Goal: Information Seeking & Learning: Learn about a topic

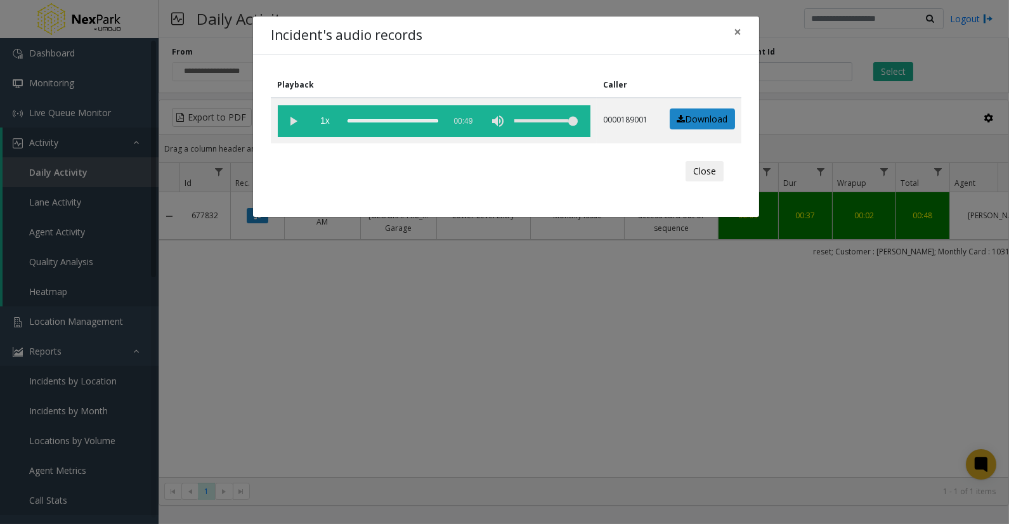
click at [598, 370] on div "Incident's audio records × Playback Caller 1x 00:49 0000189001 Download Close" at bounding box center [504, 262] width 1009 height 524
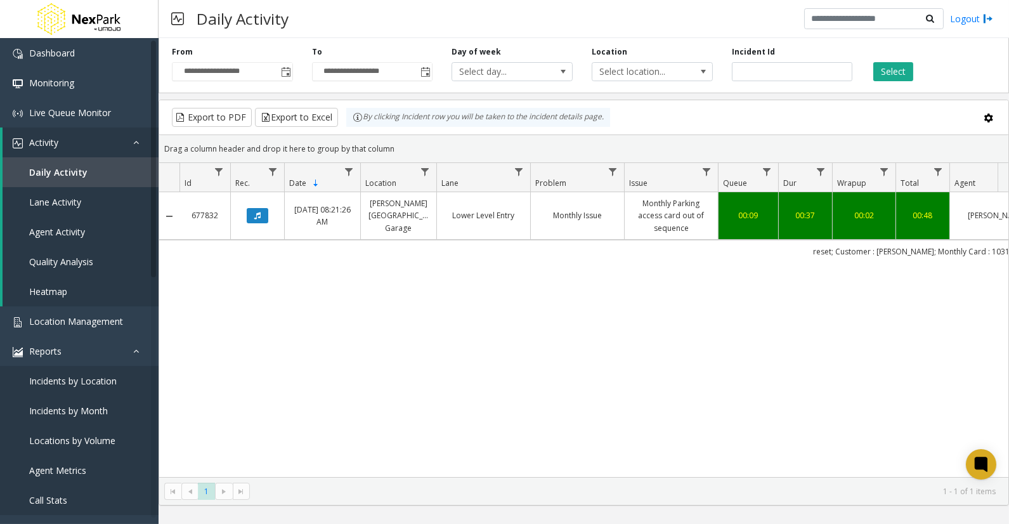
click at [603, 322] on div "677832 [DATE] 08:21:26 AM [PERSON_NAME][GEOGRAPHIC_DATA] Garage Lower Level Ent…" at bounding box center [583, 334] width 849 height 285
click at [747, 77] on input "******" at bounding box center [792, 71] width 121 height 19
paste input "number"
click at [896, 70] on button "Select" at bounding box center [893, 71] width 40 height 19
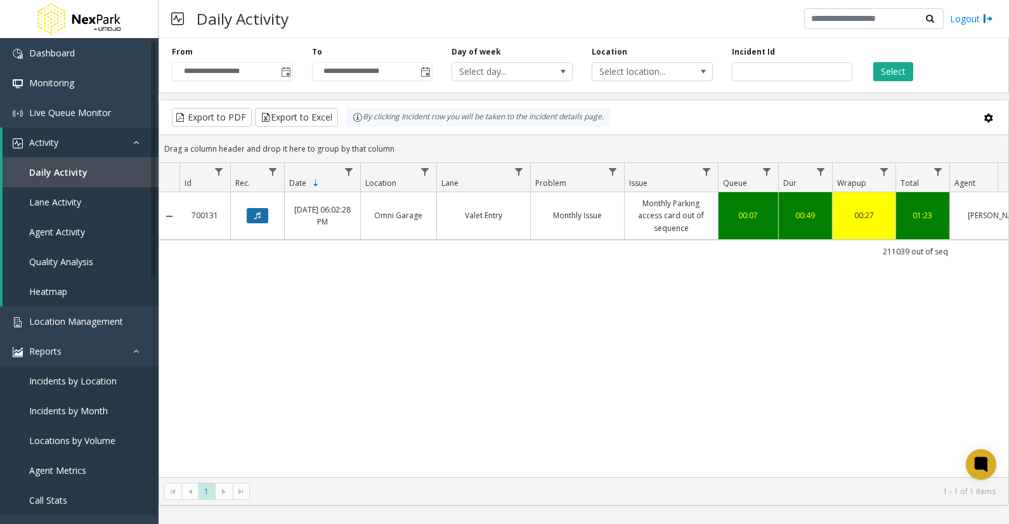
click at [261, 214] on button "Data table" at bounding box center [258, 215] width 22 height 15
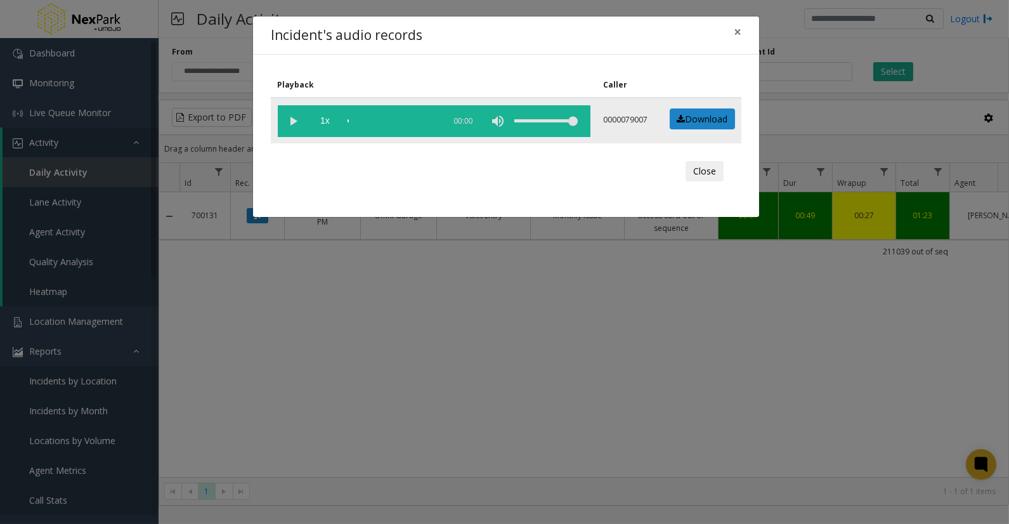
drag, startPoint x: 293, startPoint y: 117, endPoint x: 299, endPoint y: 136, distance: 19.9
click at [294, 119] on vg-play-pause at bounding box center [294, 121] width 32 height 32
click at [527, 180] on div "Close" at bounding box center [506, 171] width 453 height 38
click at [731, 30] on button "×" at bounding box center [737, 31] width 25 height 31
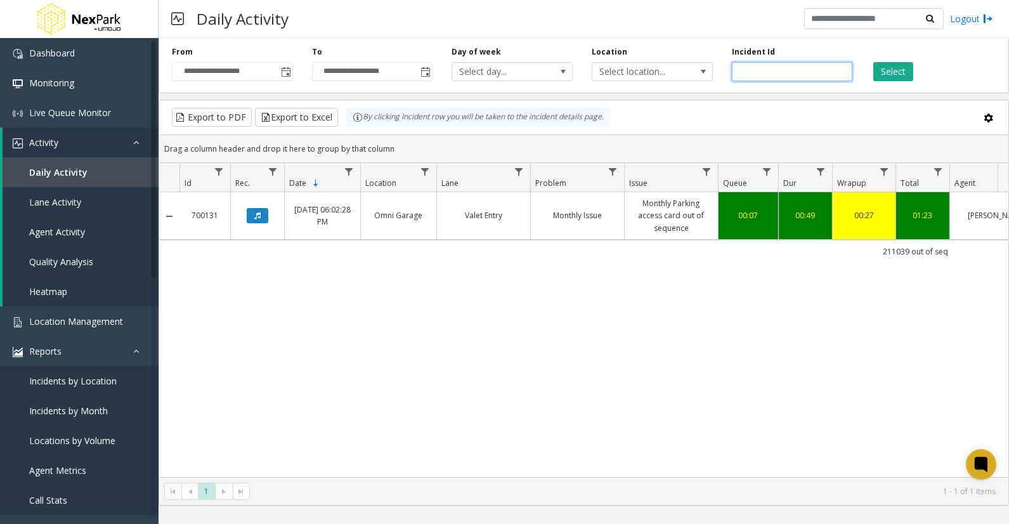
click at [751, 75] on input "******" at bounding box center [792, 71] width 121 height 19
paste input "number"
type input "******"
click at [899, 73] on button "Select" at bounding box center [893, 71] width 40 height 19
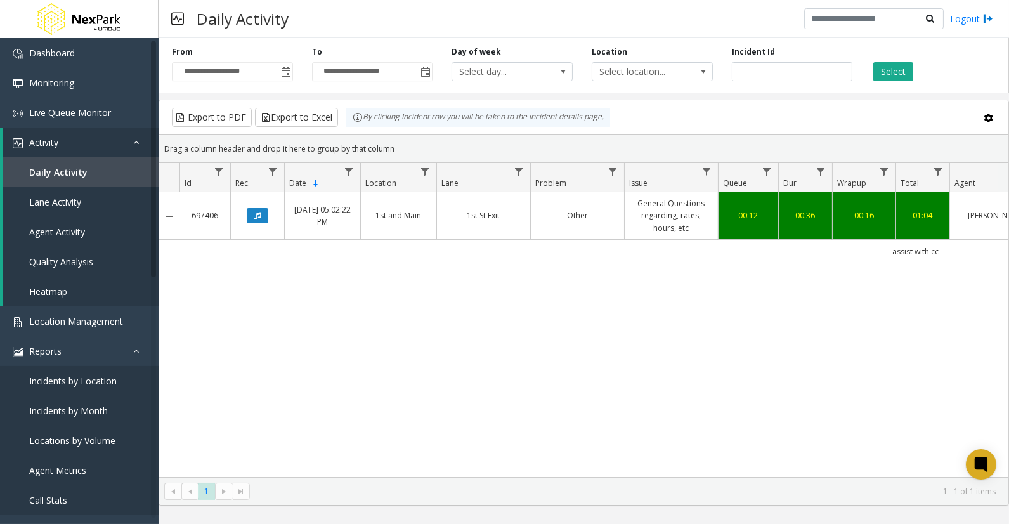
click at [259, 225] on td "Data table" at bounding box center [257, 216] width 54 height 48
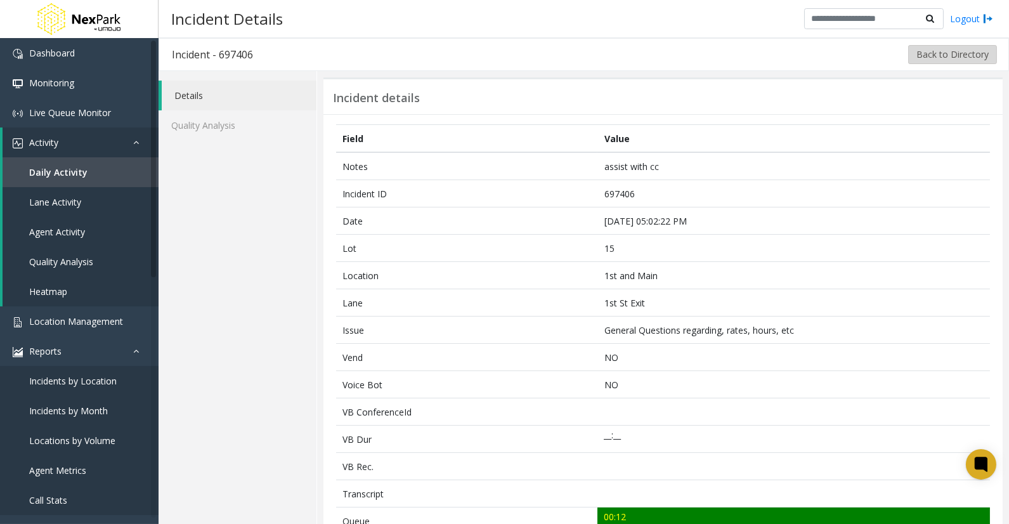
click at [941, 53] on button "Back to Directory" at bounding box center [952, 54] width 89 height 19
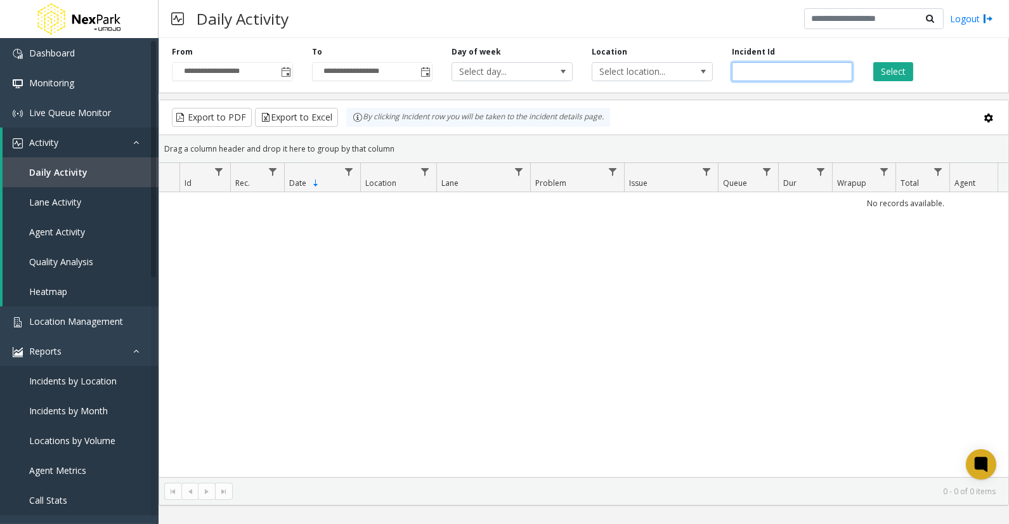
click at [780, 71] on input "number" at bounding box center [792, 71] width 121 height 19
paste input "******"
click at [888, 74] on button "Select" at bounding box center [893, 71] width 40 height 19
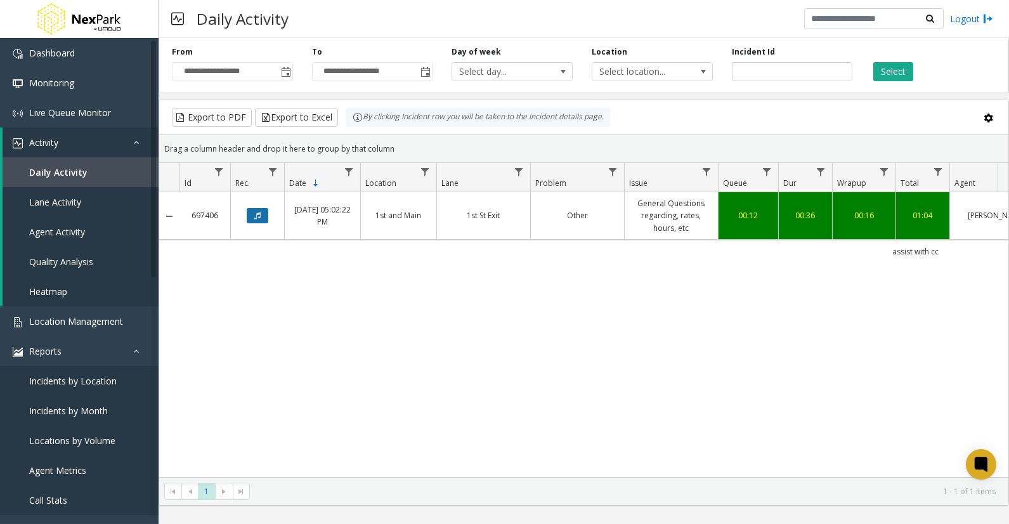
click at [265, 214] on button "Data table" at bounding box center [258, 215] width 22 height 15
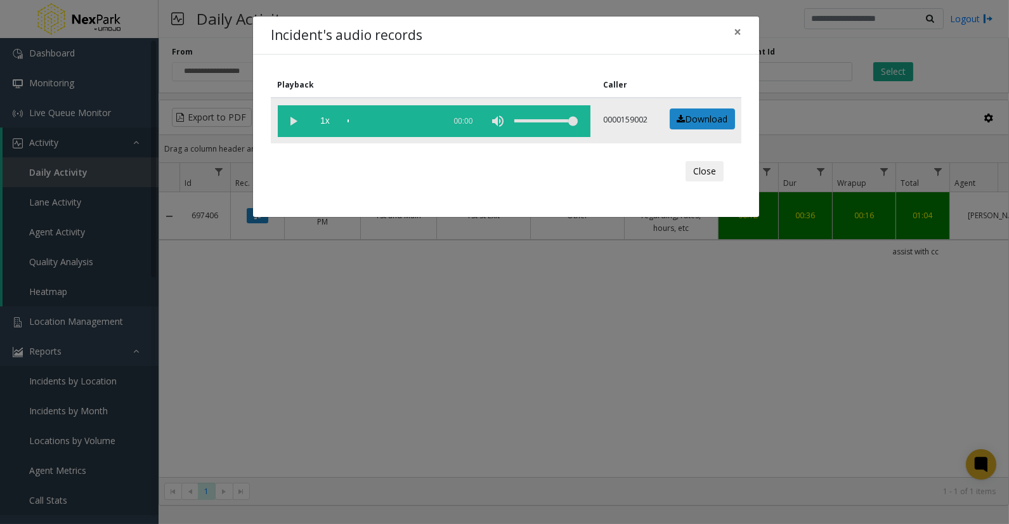
click at [292, 115] on vg-play-pause at bounding box center [294, 121] width 32 height 32
click at [374, 202] on div "Playback Caller 1x 00:53 0000159002 Download Close" at bounding box center [506, 136] width 506 height 162
click at [373, 118] on div "scrub bar" at bounding box center [393, 121] width 91 height 32
click at [385, 119] on div "scrub bar" at bounding box center [393, 121] width 91 height 32
click at [377, 117] on div "scrub bar" at bounding box center [393, 121] width 91 height 32
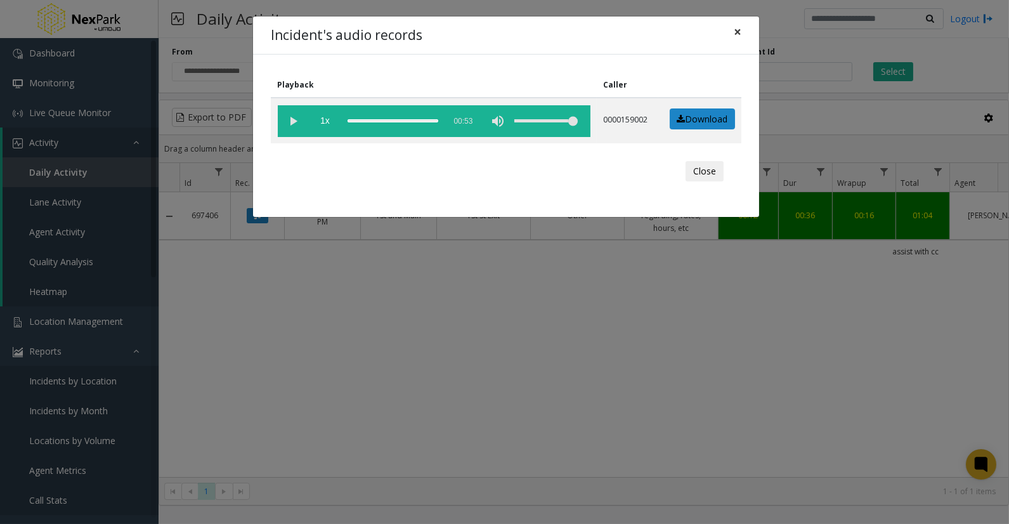
click at [739, 32] on span "×" at bounding box center [738, 32] width 8 height 18
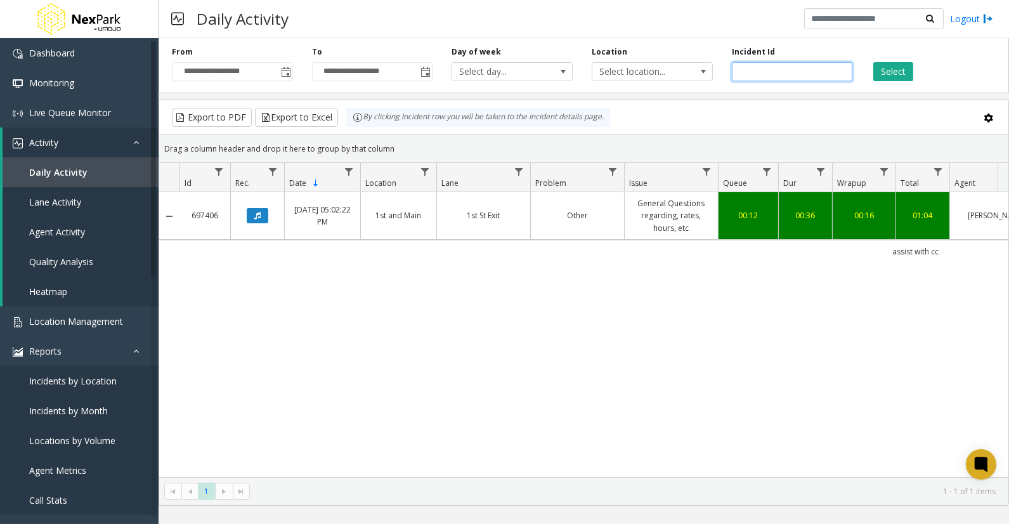
click at [745, 69] on input "******" at bounding box center [792, 71] width 121 height 19
paste input "number"
click at [896, 70] on button "Select" at bounding box center [893, 71] width 40 height 19
click at [254, 211] on button "Data table" at bounding box center [258, 215] width 22 height 15
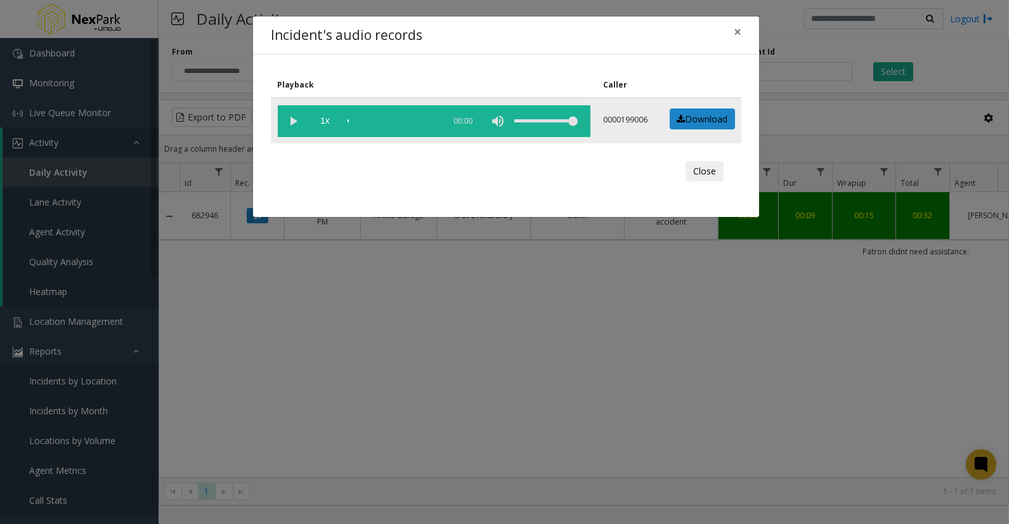
click at [295, 125] on vg-play-pause at bounding box center [294, 121] width 32 height 32
click at [740, 32] on span "×" at bounding box center [738, 32] width 8 height 18
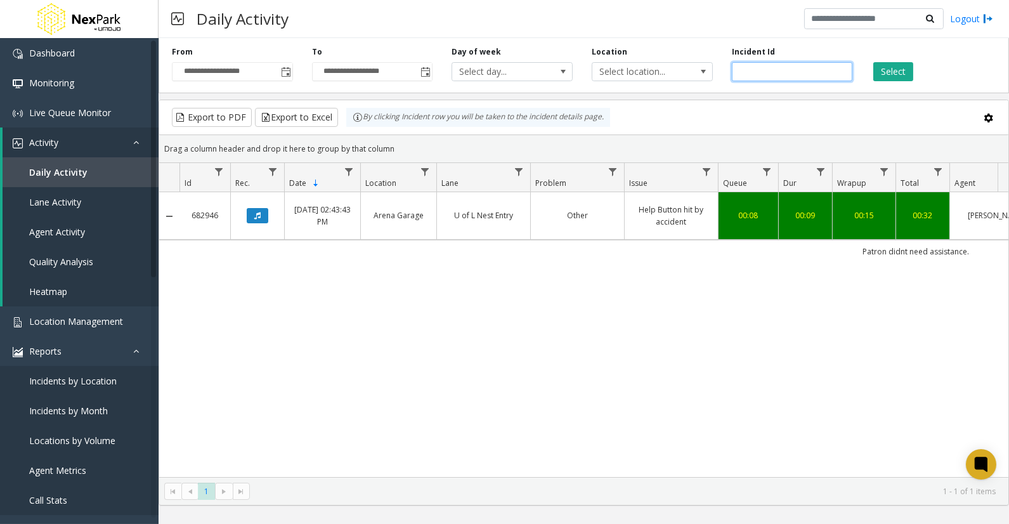
click at [756, 68] on input "******" at bounding box center [792, 71] width 121 height 19
click at [756, 67] on input "******" at bounding box center [792, 71] width 121 height 19
paste input "number"
click at [892, 65] on button "Select" at bounding box center [893, 71] width 40 height 19
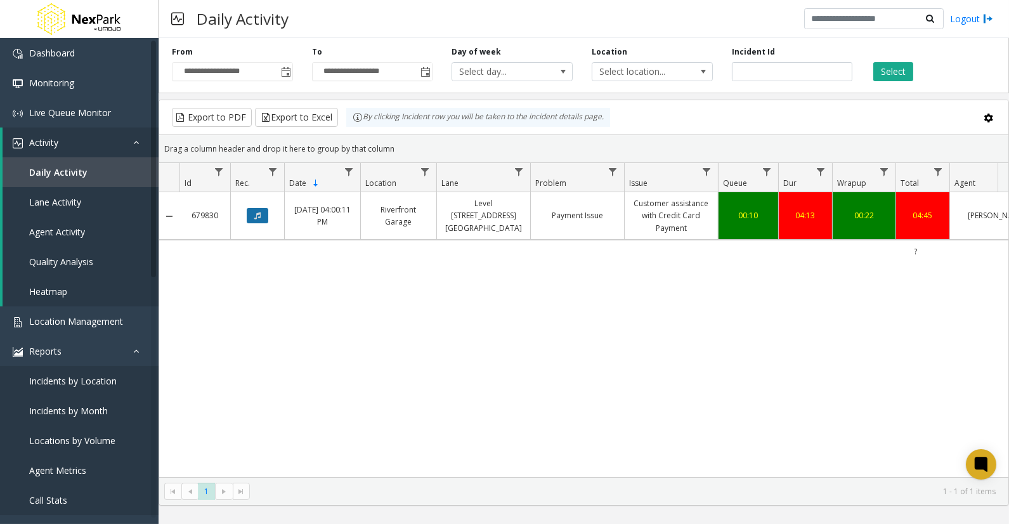
click at [260, 220] on button "Data table" at bounding box center [258, 215] width 22 height 15
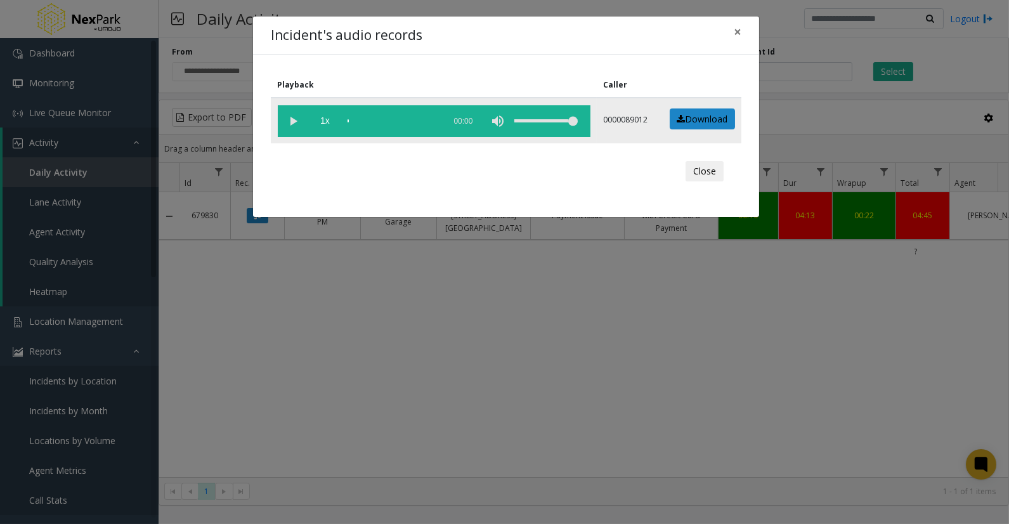
click at [292, 115] on vg-play-pause at bounding box center [294, 121] width 32 height 32
click at [353, 118] on div "scrub bar" at bounding box center [393, 121] width 91 height 32
click at [365, 119] on div "scrub bar" at bounding box center [393, 121] width 91 height 32
click at [353, 117] on div "scrub bar" at bounding box center [393, 121] width 91 height 32
click at [739, 28] on span "×" at bounding box center [738, 32] width 8 height 18
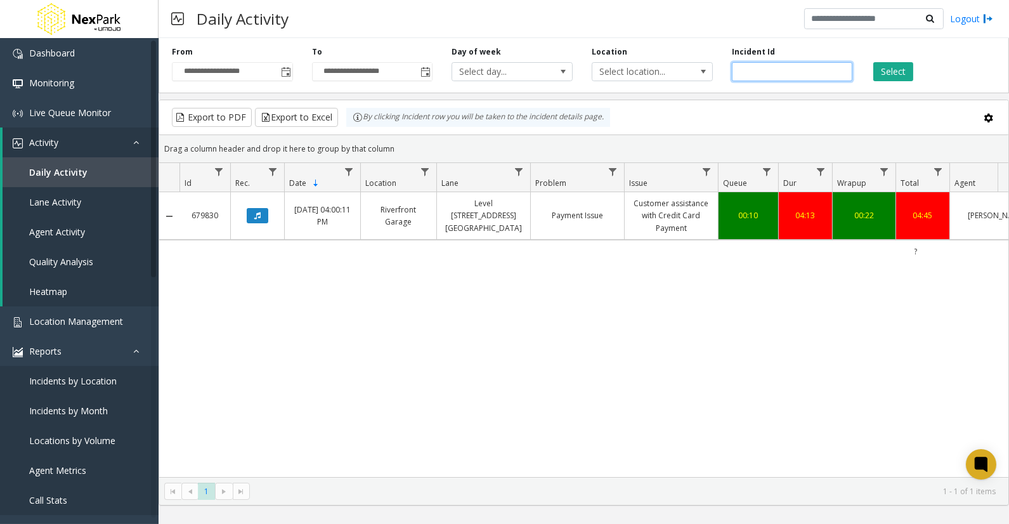
click at [752, 70] on input "******" at bounding box center [792, 71] width 121 height 19
paste input "number"
click at [898, 71] on button "Select" at bounding box center [893, 71] width 40 height 19
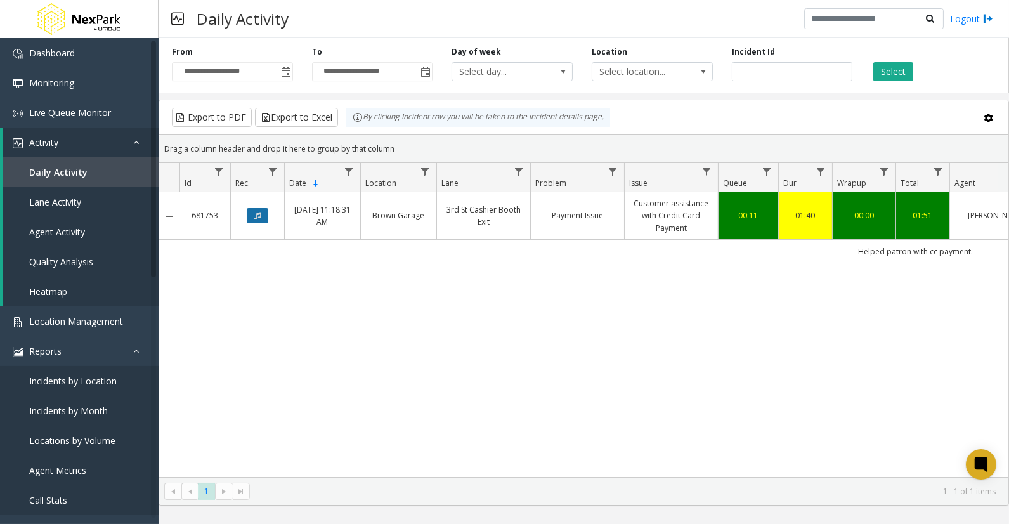
click at [255, 213] on icon "Data table" at bounding box center [257, 216] width 6 height 8
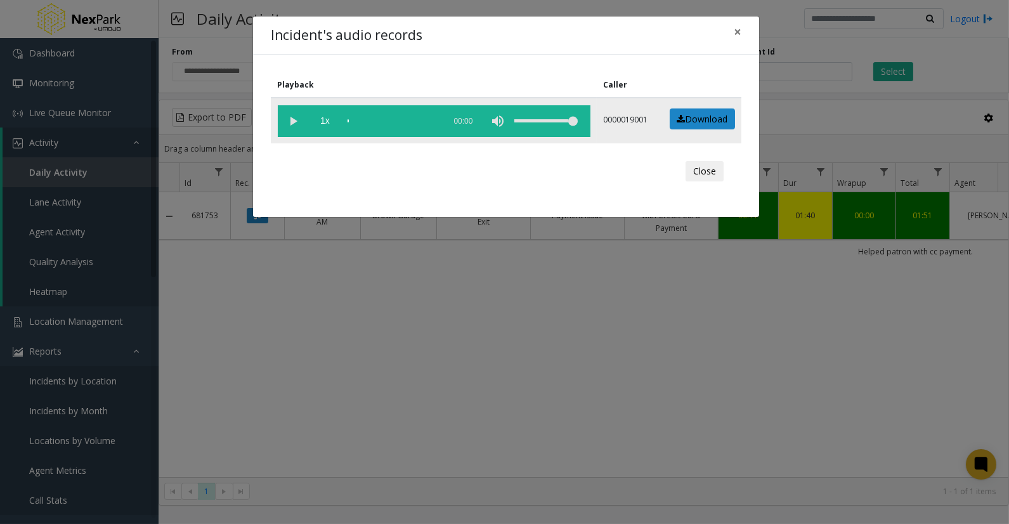
click at [294, 121] on vg-play-pause at bounding box center [294, 121] width 32 height 32
click at [360, 119] on div "scrub bar" at bounding box center [393, 121] width 91 height 32
click at [499, 66] on div "Playback Caller 1x 01:54 0000019001 Download Close" at bounding box center [506, 136] width 506 height 162
click at [736, 34] on span "×" at bounding box center [738, 32] width 8 height 18
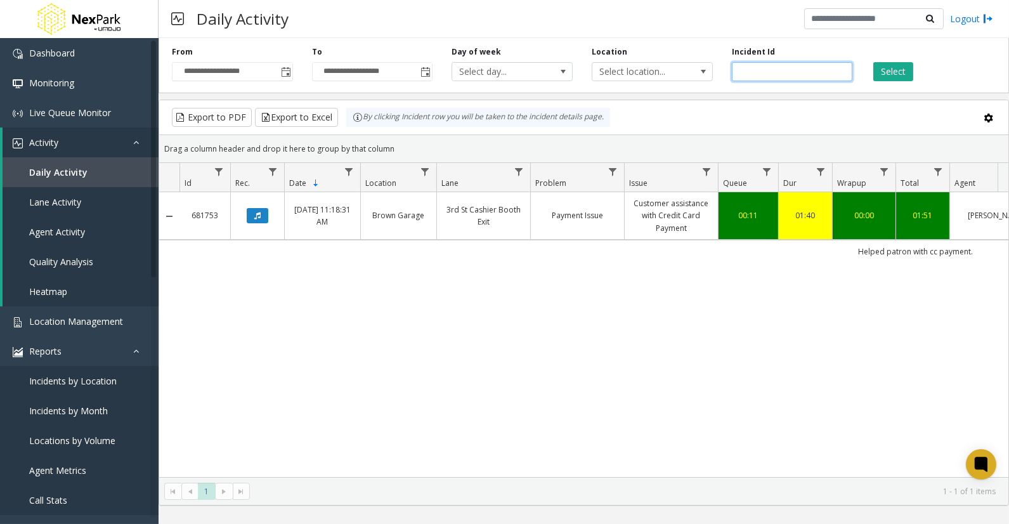
click at [745, 72] on input "******" at bounding box center [792, 71] width 121 height 19
paste input "number"
click at [901, 70] on button "Select" at bounding box center [893, 71] width 40 height 19
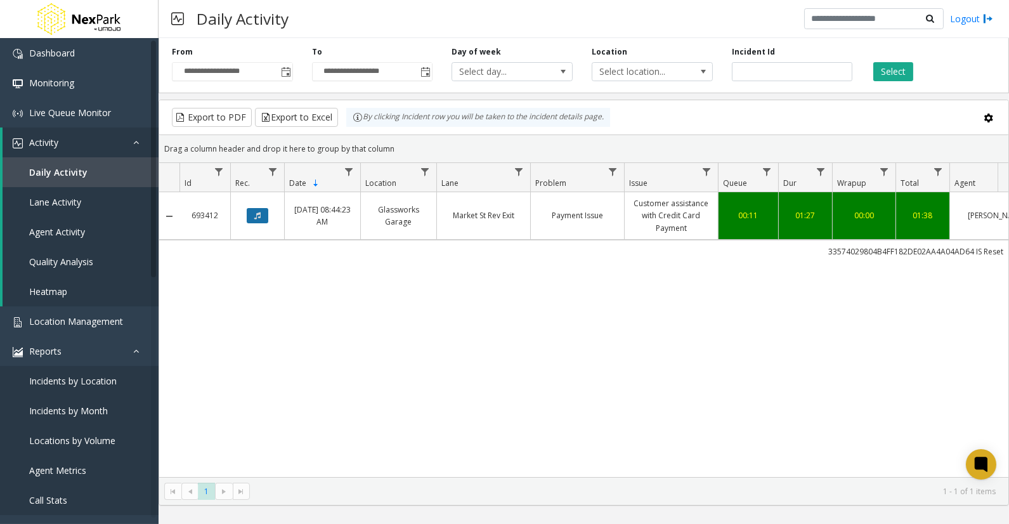
click at [254, 217] on icon "Data table" at bounding box center [257, 216] width 6 height 8
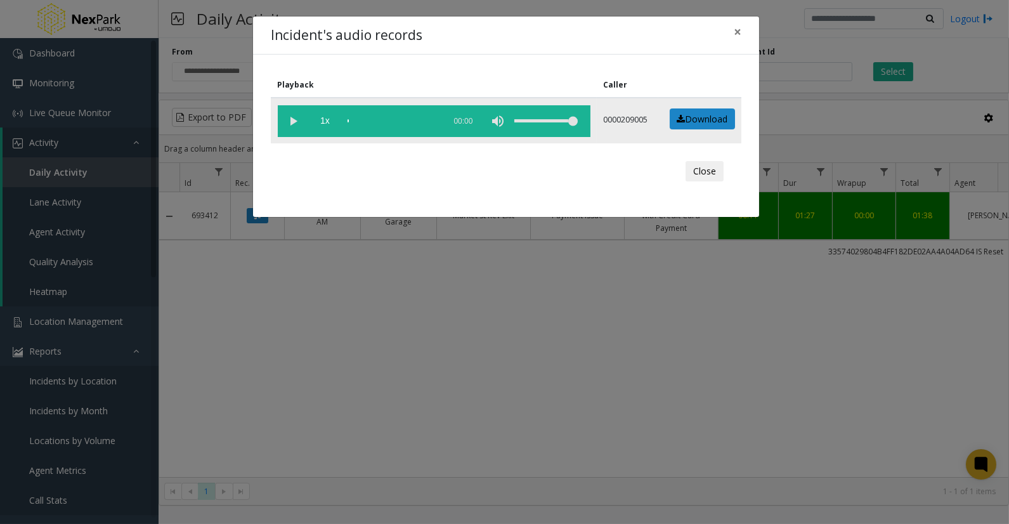
click at [287, 128] on vg-play-pause at bounding box center [294, 121] width 32 height 32
drag, startPoint x: 736, startPoint y: 33, endPoint x: 736, endPoint y: 41, distance: 7.6
click at [736, 33] on span "×" at bounding box center [738, 32] width 8 height 18
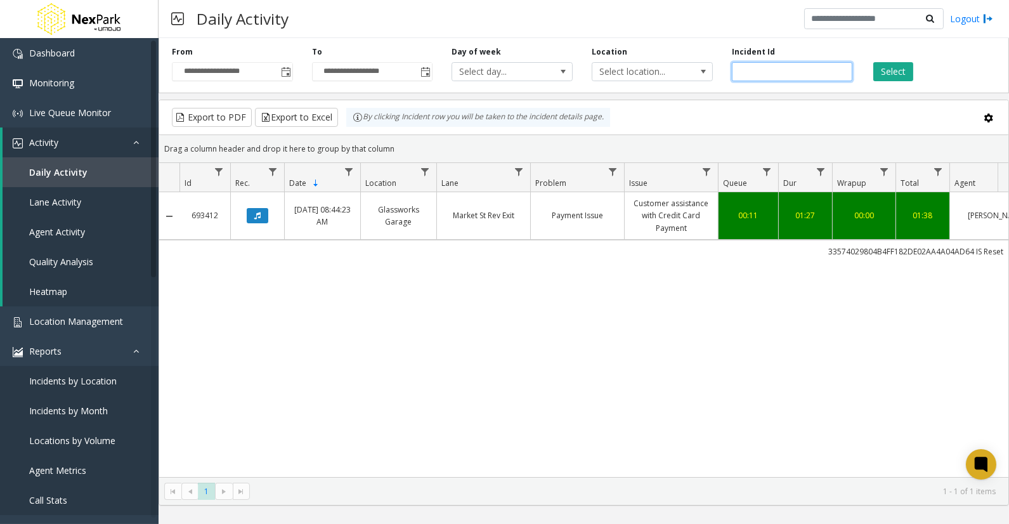
click at [752, 70] on input "******" at bounding box center [792, 71] width 121 height 19
paste input "number"
click at [886, 65] on button "Select" at bounding box center [893, 71] width 40 height 19
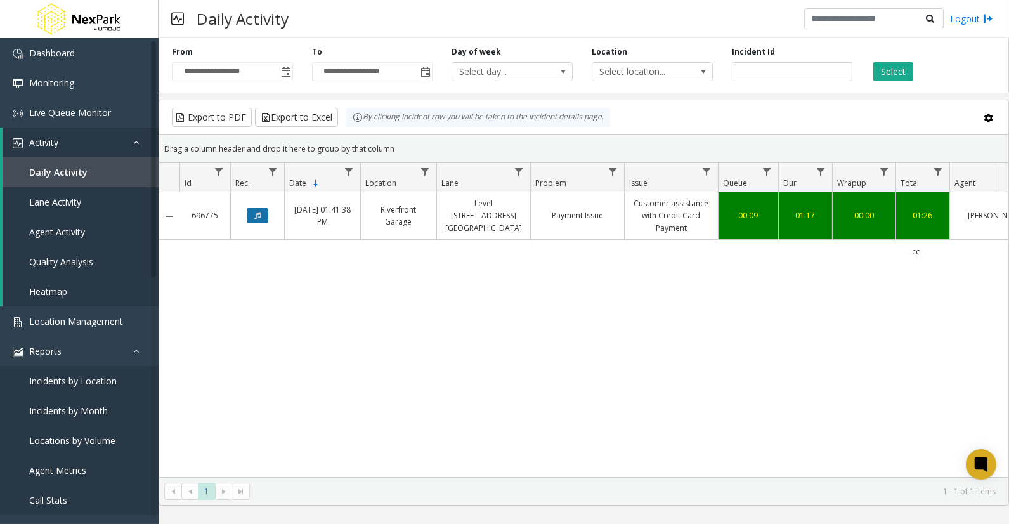
click at [256, 219] on icon "Data table" at bounding box center [257, 216] width 6 height 8
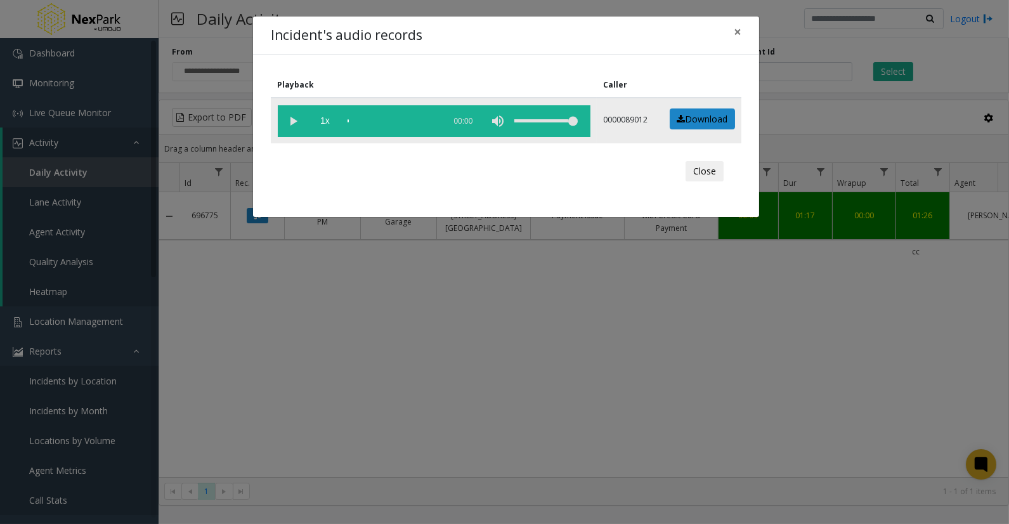
click at [288, 119] on vg-play-pause at bounding box center [294, 121] width 32 height 32
click at [363, 119] on div "scrub bar" at bounding box center [393, 121] width 91 height 32
click at [737, 34] on span "×" at bounding box center [738, 32] width 8 height 18
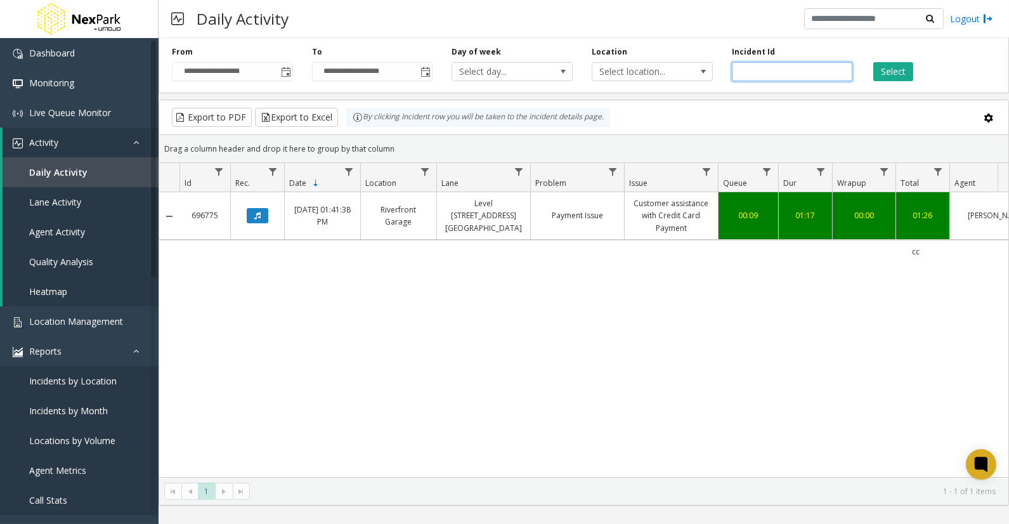
click at [752, 73] on input "******" at bounding box center [792, 71] width 121 height 19
paste input "number"
click at [894, 73] on button "Select" at bounding box center [893, 71] width 40 height 19
click at [264, 217] on button "Data table" at bounding box center [258, 215] width 22 height 15
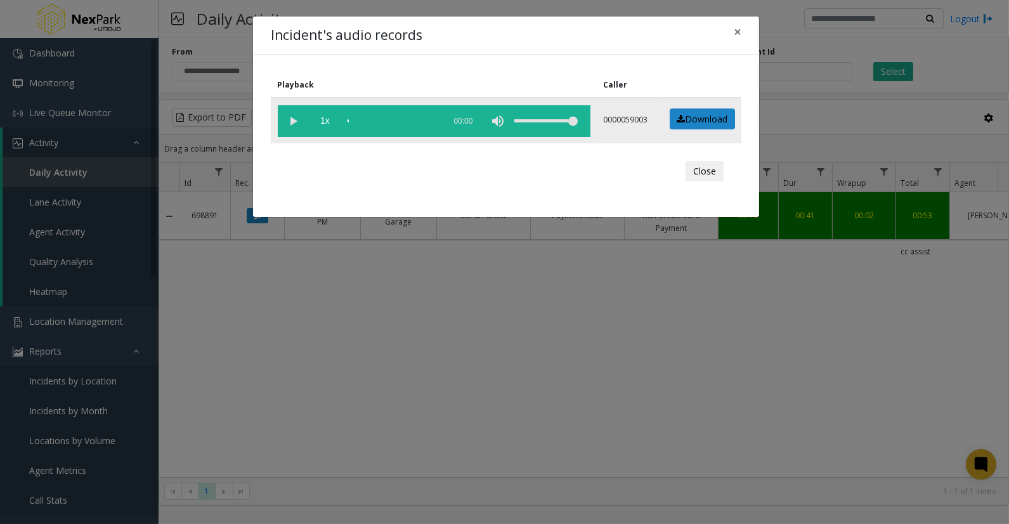
click at [288, 122] on vg-play-pause at bounding box center [294, 121] width 32 height 32
drag, startPoint x: 737, startPoint y: 27, endPoint x: 740, endPoint y: 33, distance: 6.8
click at [737, 27] on span "×" at bounding box center [738, 32] width 8 height 18
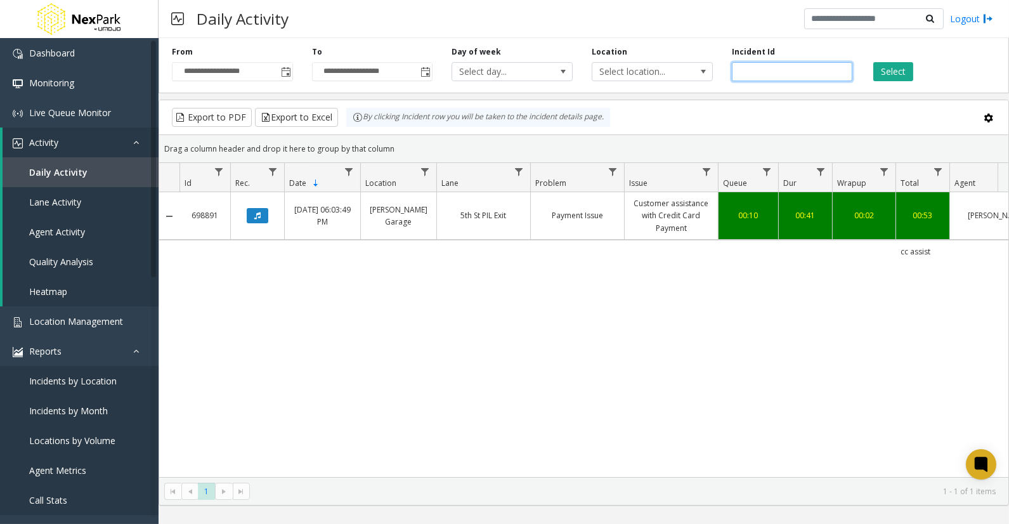
click at [747, 71] on input "******" at bounding box center [792, 71] width 121 height 19
paste input "number"
click at [908, 67] on button "Select" at bounding box center [893, 71] width 40 height 19
click at [262, 216] on button "Data table" at bounding box center [258, 215] width 22 height 15
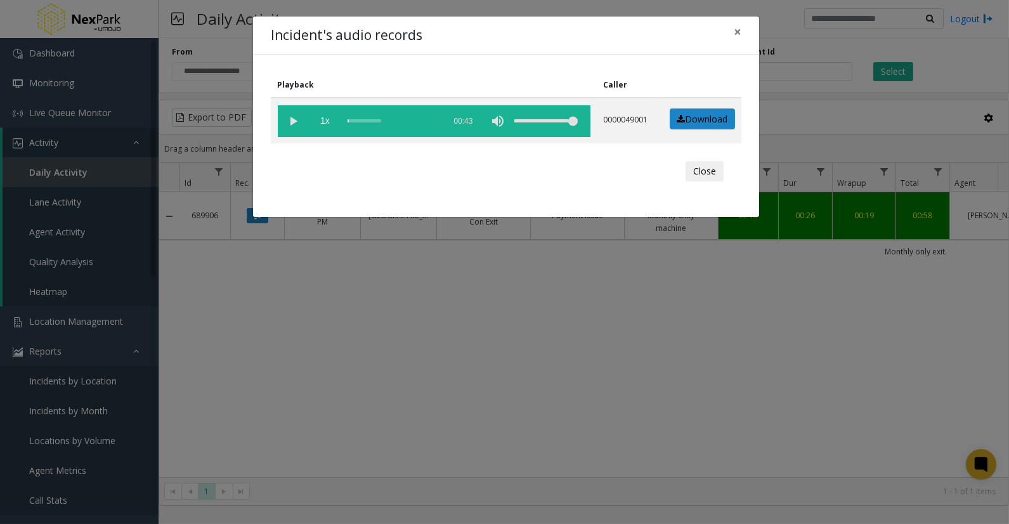
drag, startPoint x: 296, startPoint y: 122, endPoint x: 80, endPoint y: 223, distance: 238.7
click at [296, 122] on vg-play-pause at bounding box center [294, 121] width 32 height 32
click at [736, 29] on span "×" at bounding box center [738, 32] width 8 height 18
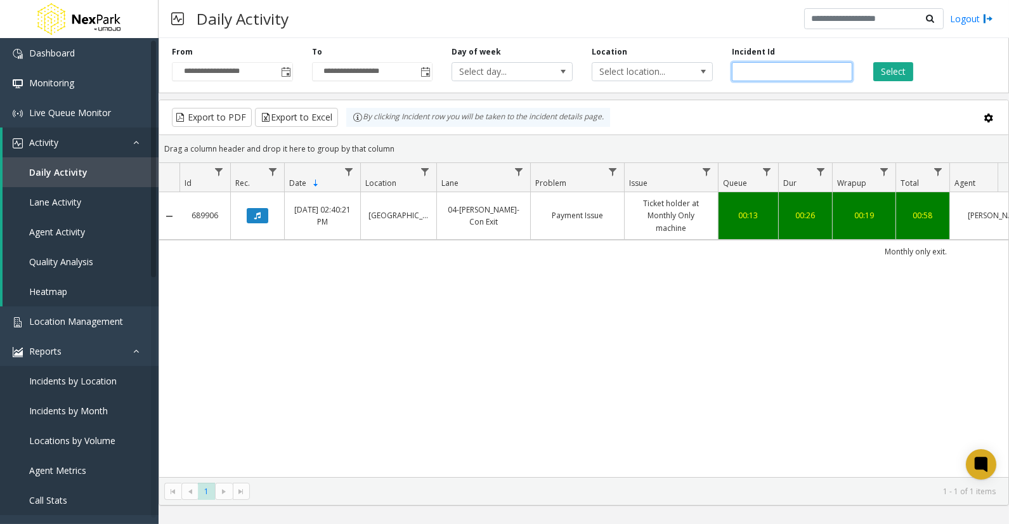
click at [739, 74] on input "******" at bounding box center [792, 71] width 121 height 19
paste input "number"
click at [886, 72] on button "Select" at bounding box center [893, 71] width 40 height 19
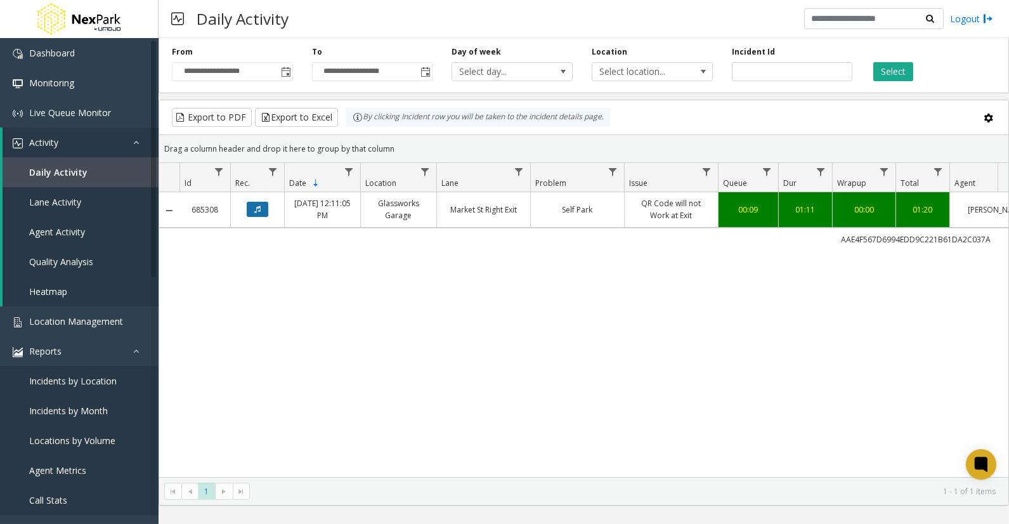
click at [258, 207] on icon "Data table" at bounding box center [257, 210] width 6 height 8
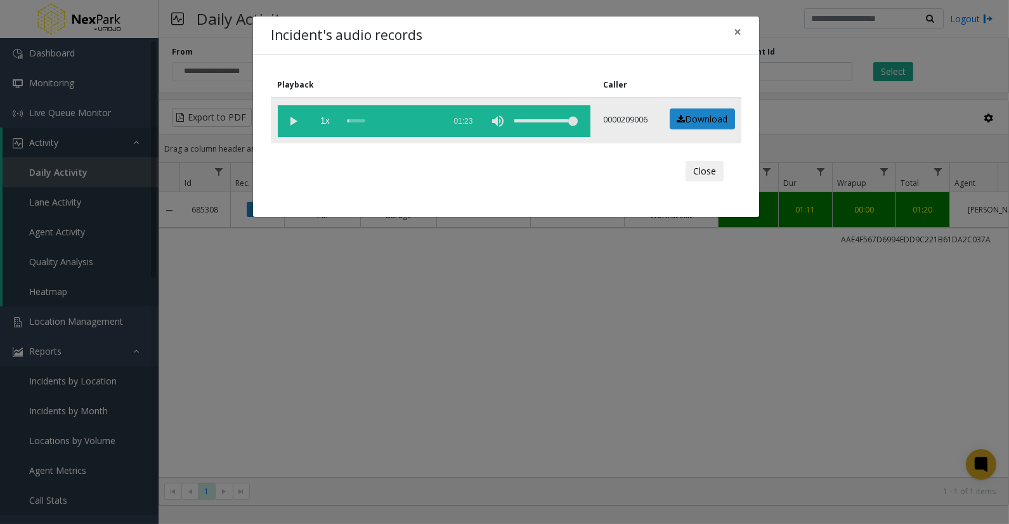
click at [301, 127] on vg-play-pause at bounding box center [294, 121] width 32 height 32
click at [733, 32] on button "×" at bounding box center [737, 31] width 25 height 31
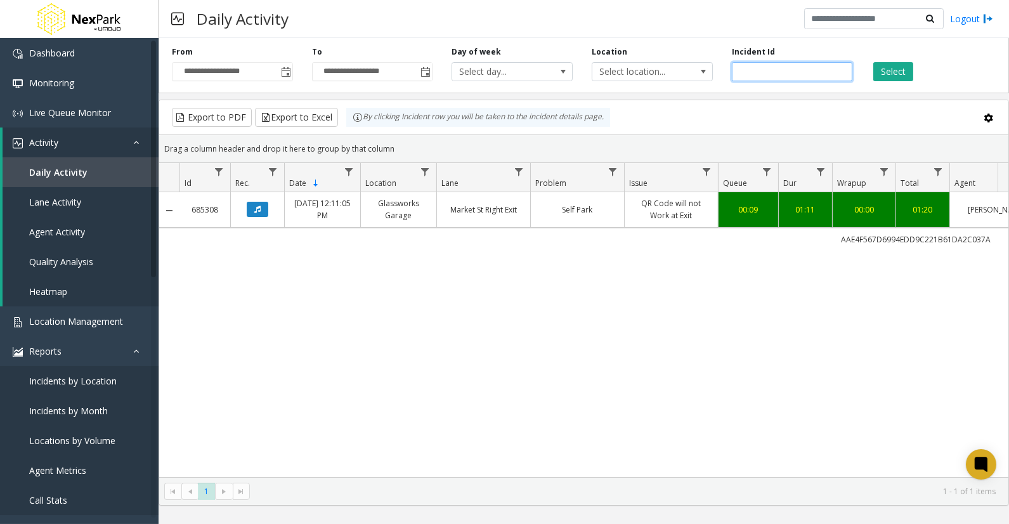
click at [749, 74] on input "******" at bounding box center [792, 71] width 121 height 19
paste input "number"
click at [882, 68] on button "Select" at bounding box center [893, 71] width 40 height 19
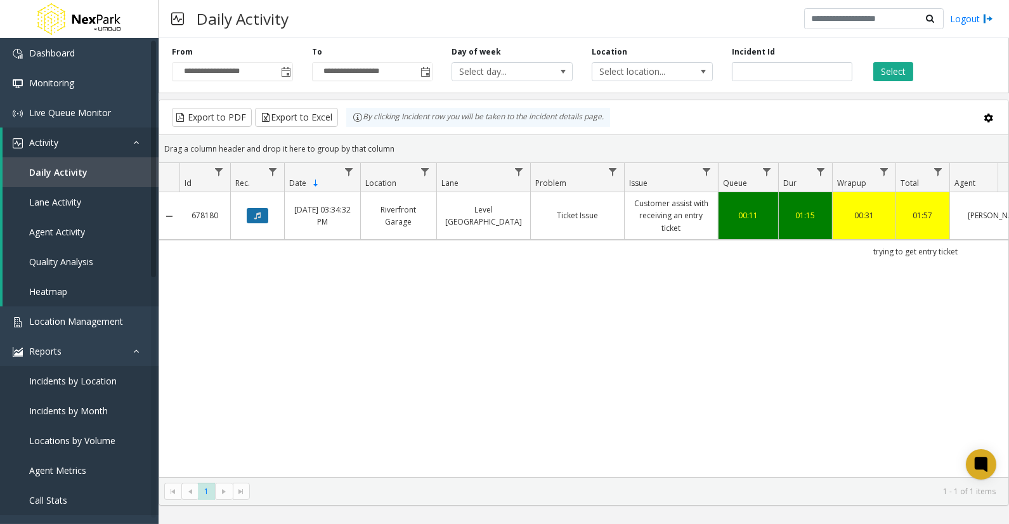
click at [249, 211] on button "Data table" at bounding box center [258, 215] width 22 height 15
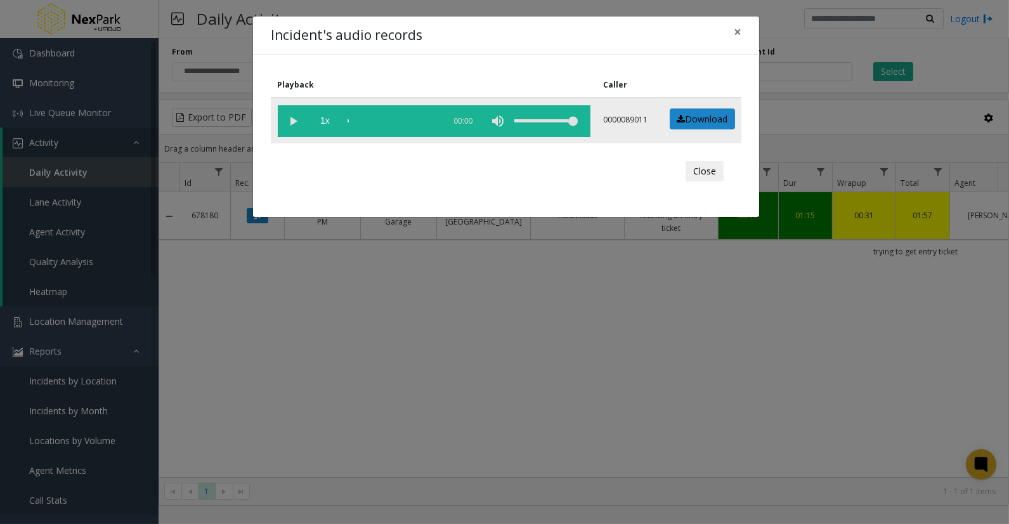
click at [295, 123] on vg-play-pause at bounding box center [294, 121] width 32 height 32
click at [372, 122] on div "scrub bar" at bounding box center [393, 121] width 91 height 32
click at [740, 30] on span "×" at bounding box center [738, 32] width 8 height 18
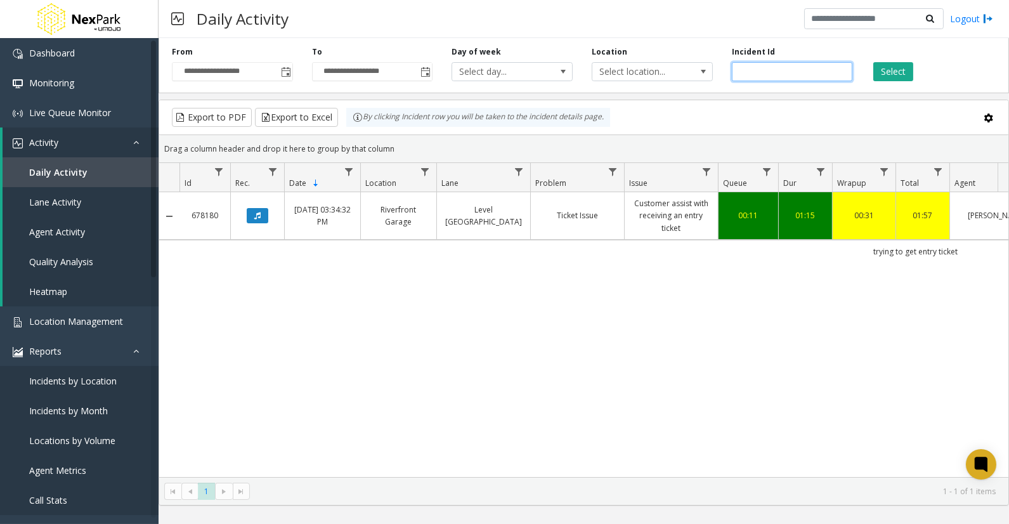
click at [750, 75] on input "******" at bounding box center [792, 71] width 121 height 19
paste input "number"
type input "******"
click at [899, 71] on button "Select" at bounding box center [893, 71] width 40 height 19
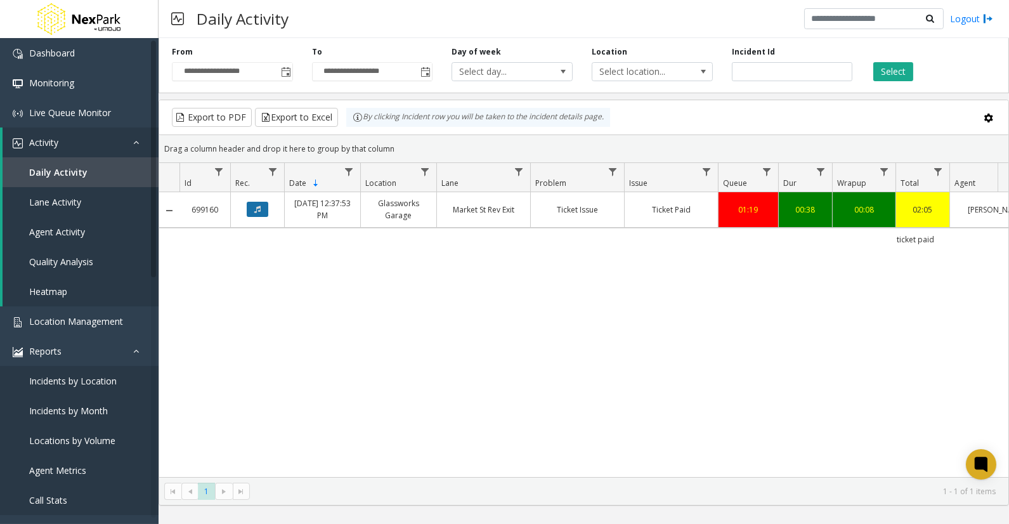
click at [257, 204] on button "Data table" at bounding box center [258, 209] width 22 height 15
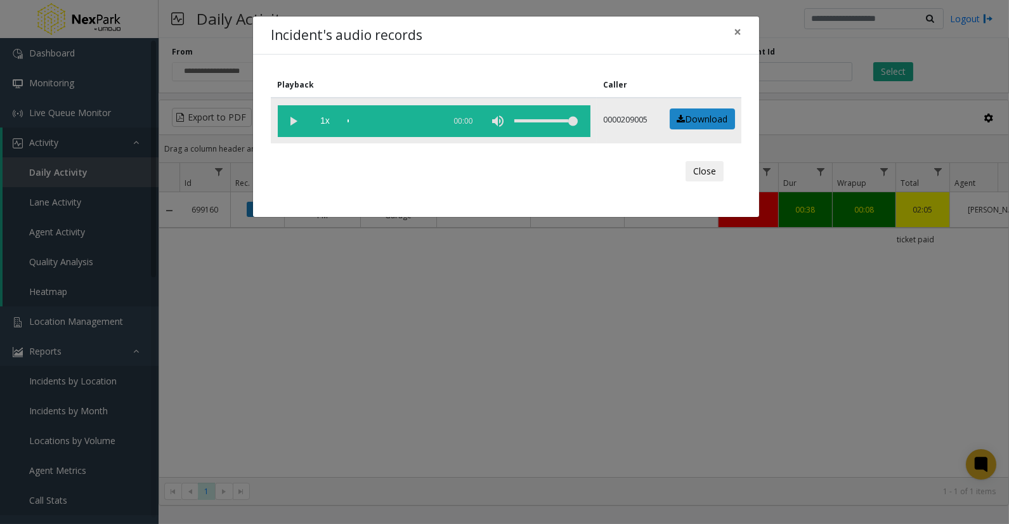
click at [294, 121] on vg-play-pause at bounding box center [294, 121] width 32 height 32
click at [372, 118] on div "scrub bar" at bounding box center [393, 121] width 91 height 32
click at [392, 119] on div "scrub bar" at bounding box center [393, 121] width 91 height 32
click at [402, 117] on div "scrub bar" at bounding box center [393, 121] width 91 height 32
click at [410, 118] on div "scrub bar" at bounding box center [393, 121] width 91 height 32
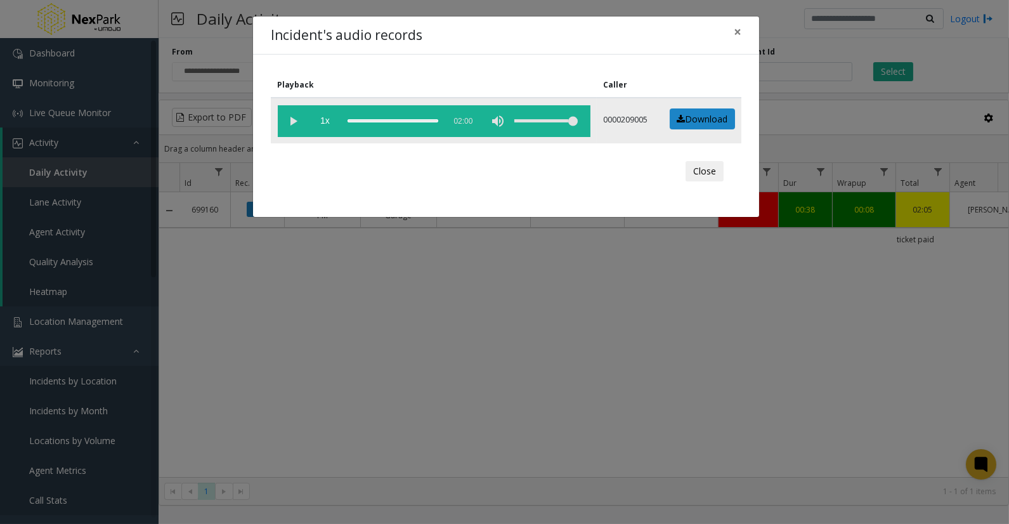
click at [287, 117] on vg-play-pause at bounding box center [294, 121] width 32 height 32
click at [360, 118] on div "scrub bar" at bounding box center [393, 121] width 91 height 32
click at [373, 119] on div "scrub bar" at bounding box center [393, 121] width 91 height 32
click at [389, 119] on div "scrub bar" at bounding box center [393, 121] width 91 height 32
click at [402, 117] on div "scrub bar" at bounding box center [393, 121] width 91 height 32
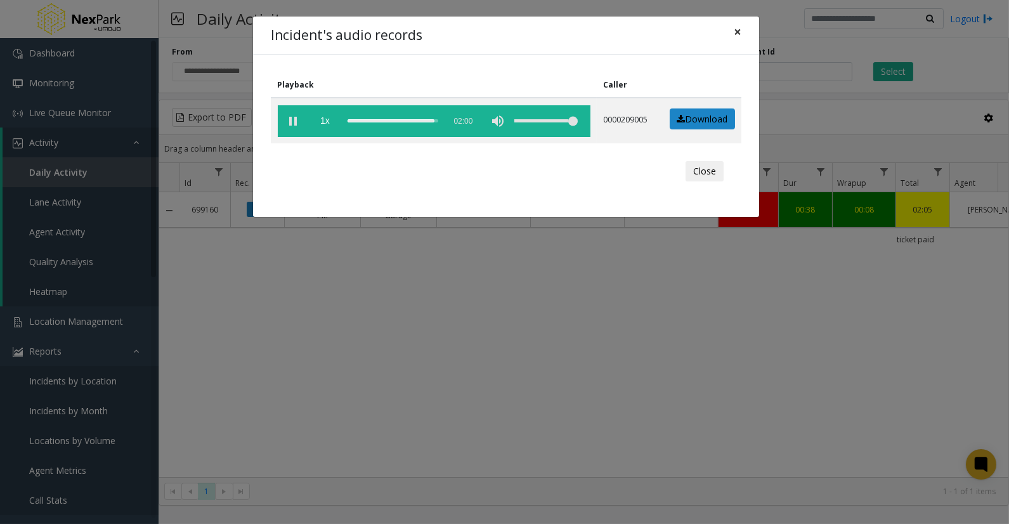
click at [738, 30] on span "×" at bounding box center [738, 32] width 8 height 18
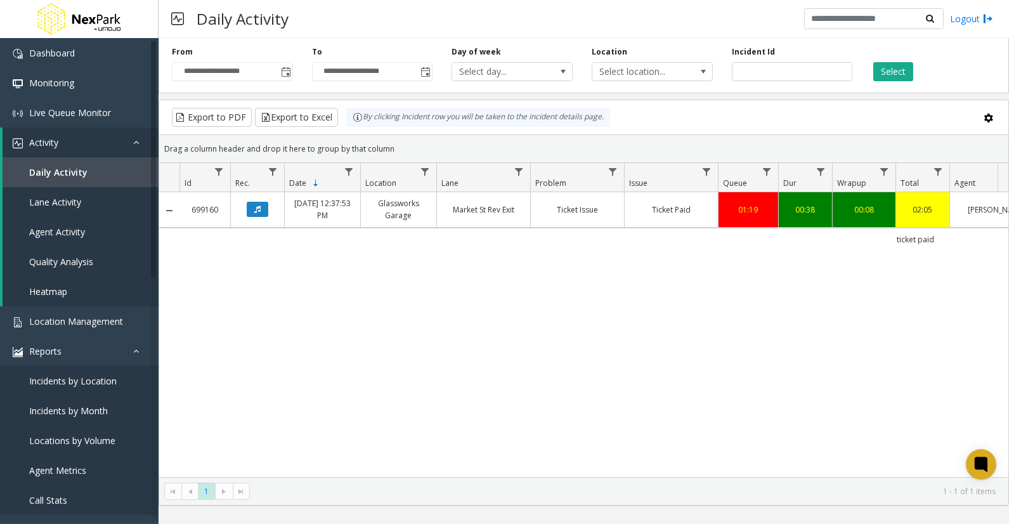
drag, startPoint x: 686, startPoint y: 466, endPoint x: 661, endPoint y: 466, distance: 25.4
click at [683, 470] on div "699160 [DATE] 12:37:53 PM Glassworks Garage Market St Rev Exit Ticket Issue Tic…" at bounding box center [583, 334] width 849 height 285
click at [675, 396] on div "699160 [DATE] 12:37:53 PM Glassworks Garage Market St Rev Exit Ticket Issue Tic…" at bounding box center [583, 334] width 849 height 285
click at [747, 350] on div "699160 [DATE] 12:37:53 PM Glassworks Garage Market St Rev Exit Ticket Issue Tic…" at bounding box center [583, 334] width 849 height 285
click at [67, 198] on span "Lane Activity" at bounding box center [55, 202] width 52 height 12
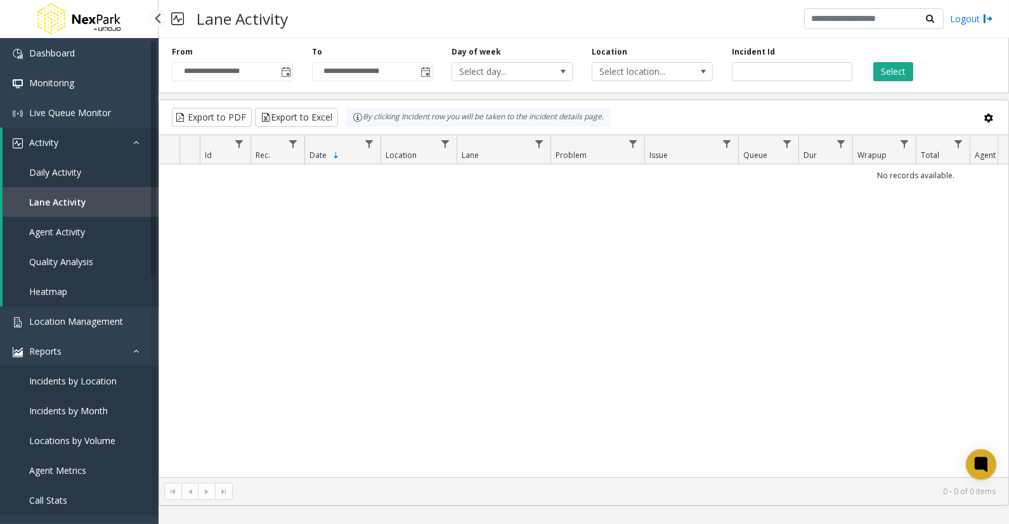
click at [73, 217] on link "Agent Activity" at bounding box center [81, 232] width 156 height 30
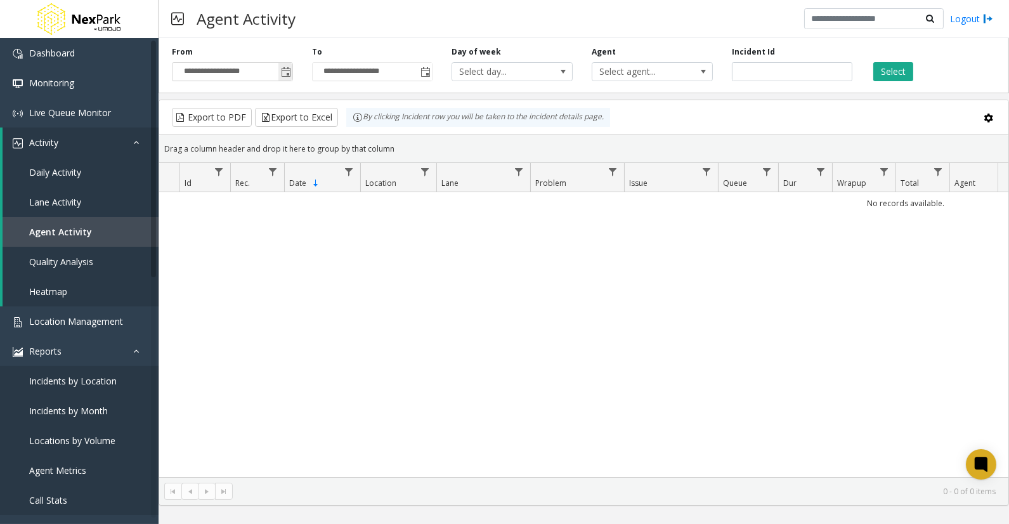
click at [284, 69] on span "Toggle popup" at bounding box center [286, 72] width 10 height 10
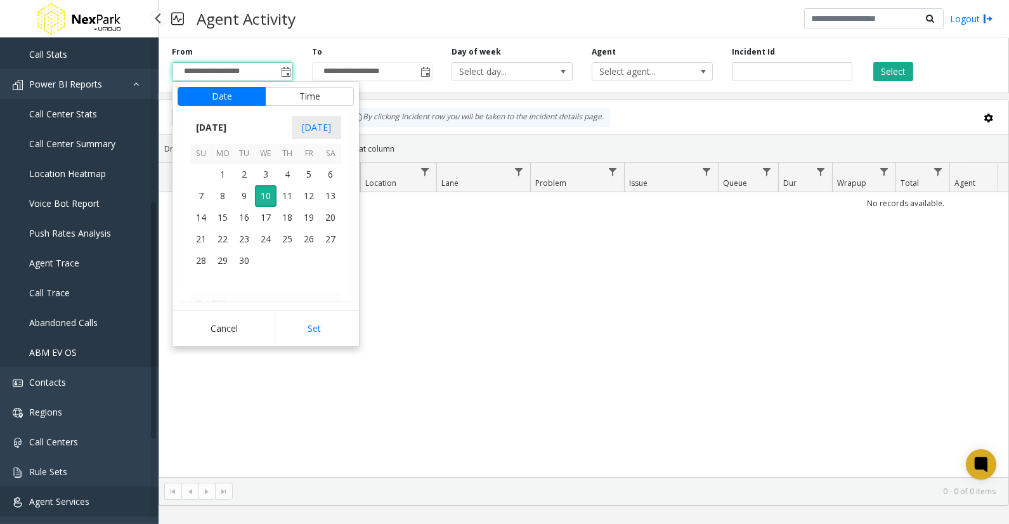
scroll to position [481, 0]
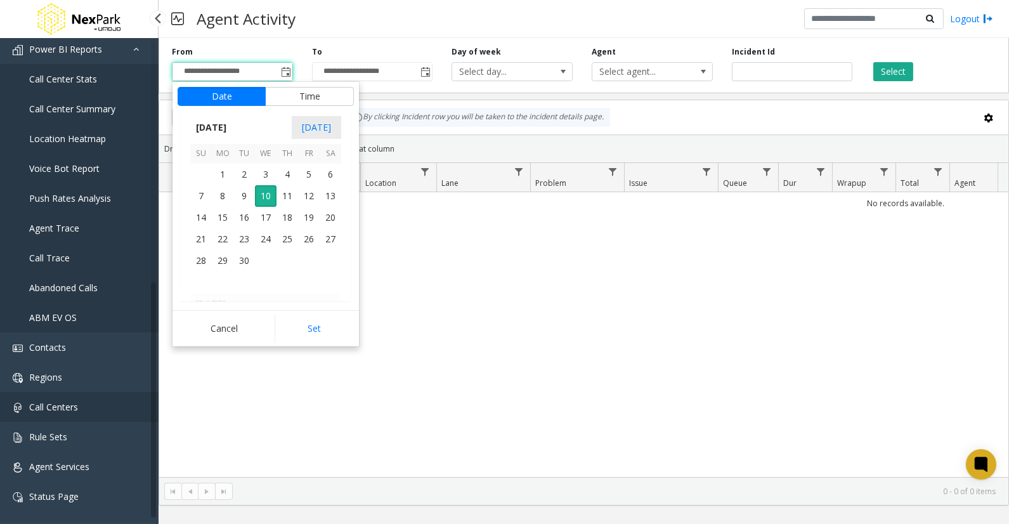
click at [67, 409] on span "Call Centers" at bounding box center [53, 407] width 49 height 12
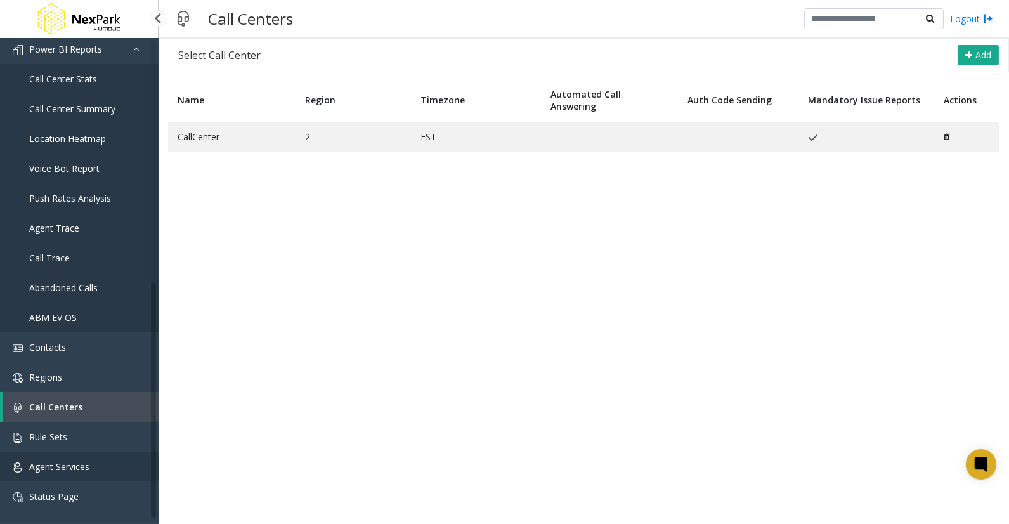
click at [77, 467] on span "Agent Services" at bounding box center [59, 467] width 60 height 12
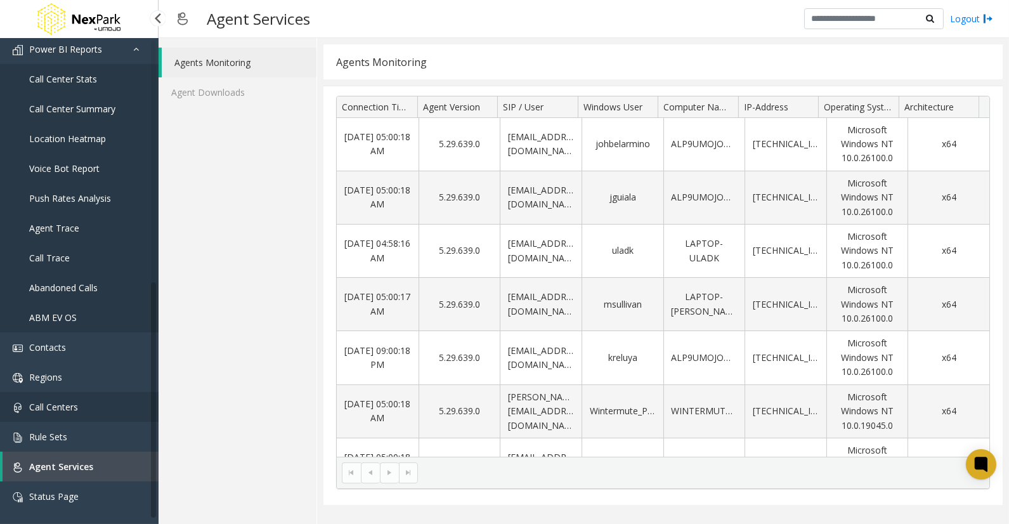
click at [91, 402] on link "Call Centers" at bounding box center [79, 407] width 159 height 30
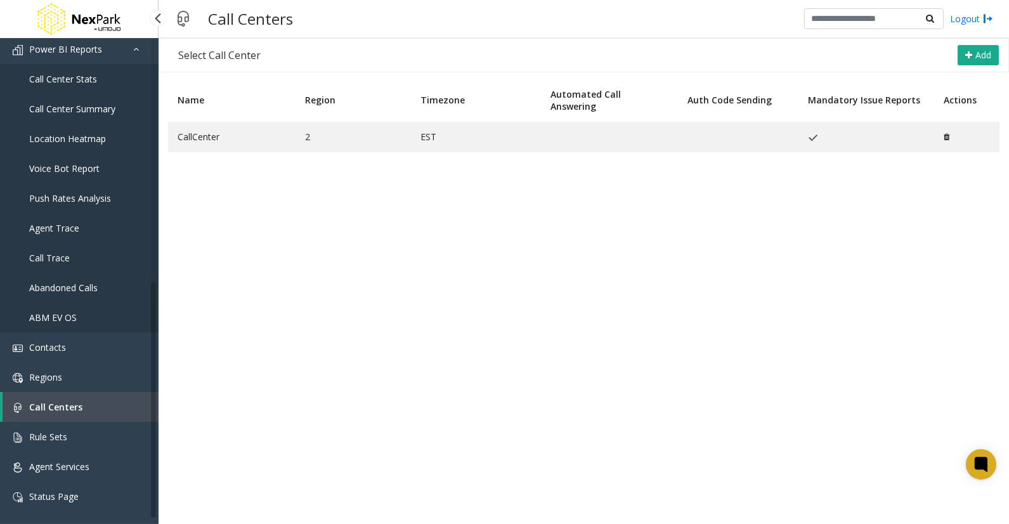
click at [101, 282] on link "Abandoned Calls" at bounding box center [79, 288] width 159 height 30
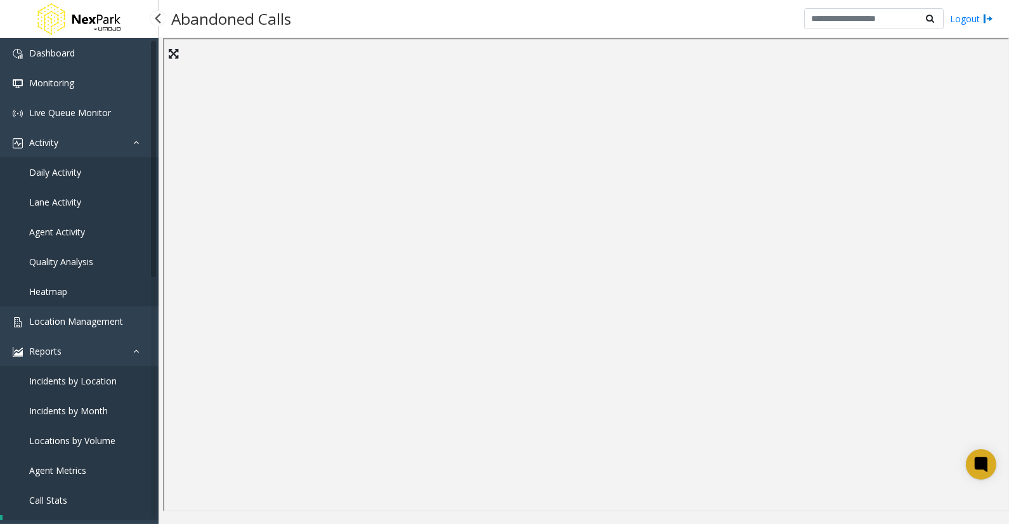
click at [60, 171] on span "Daily Activity" at bounding box center [55, 172] width 52 height 12
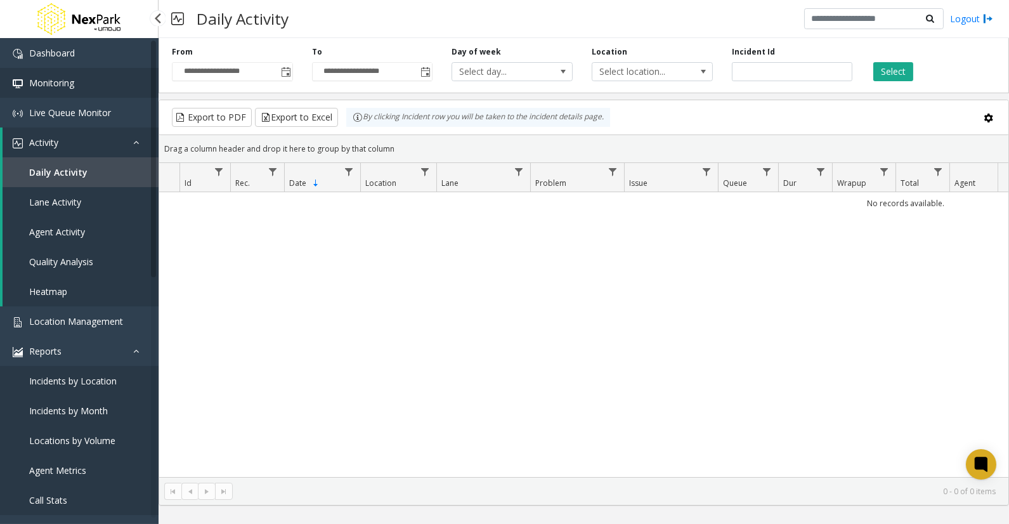
click at [70, 86] on span "Monitoring" at bounding box center [51, 83] width 45 height 12
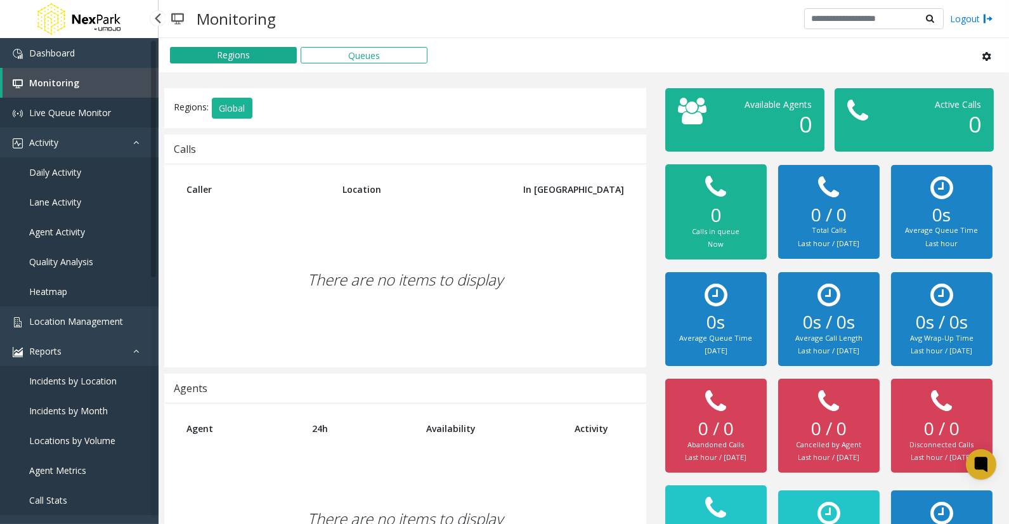
click at [72, 107] on span "Live Queue Monitor" at bounding box center [70, 113] width 82 height 12
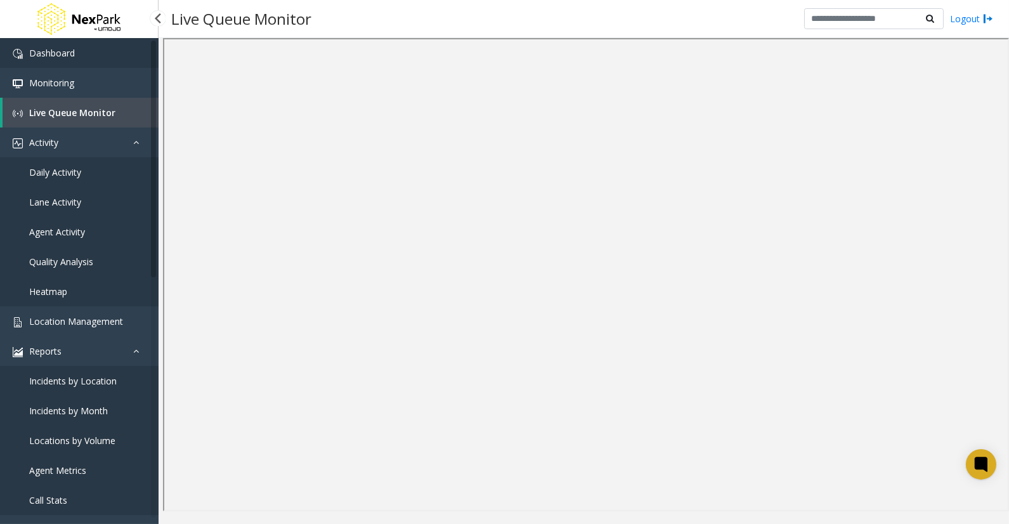
click at [58, 53] on span "Dashboard" at bounding box center [52, 53] width 46 height 12
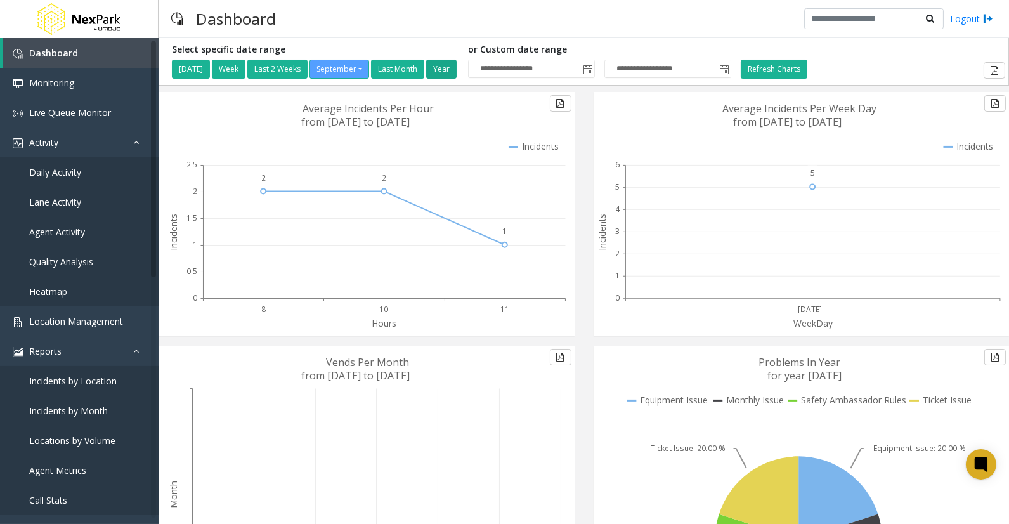
click at [452, 67] on button "Year" at bounding box center [441, 69] width 30 height 19
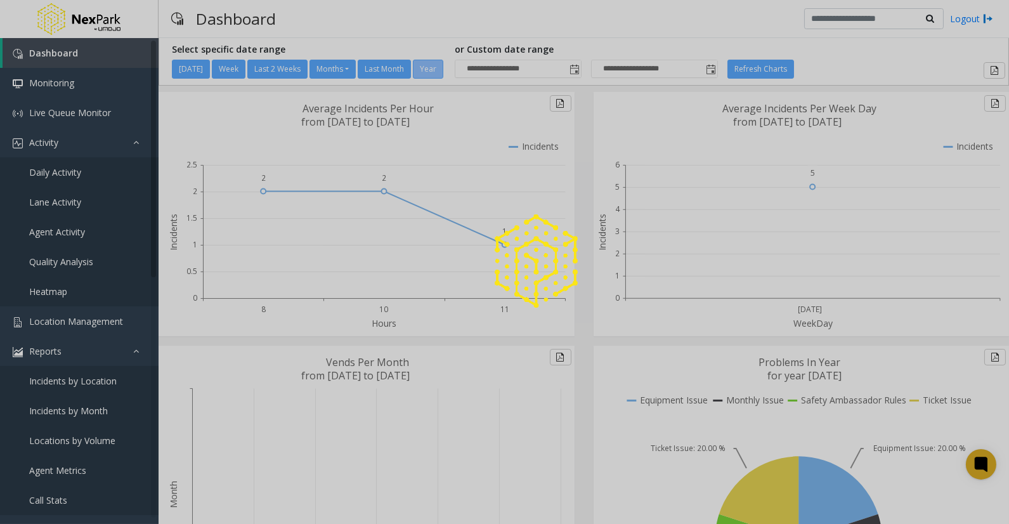
type input "**********"
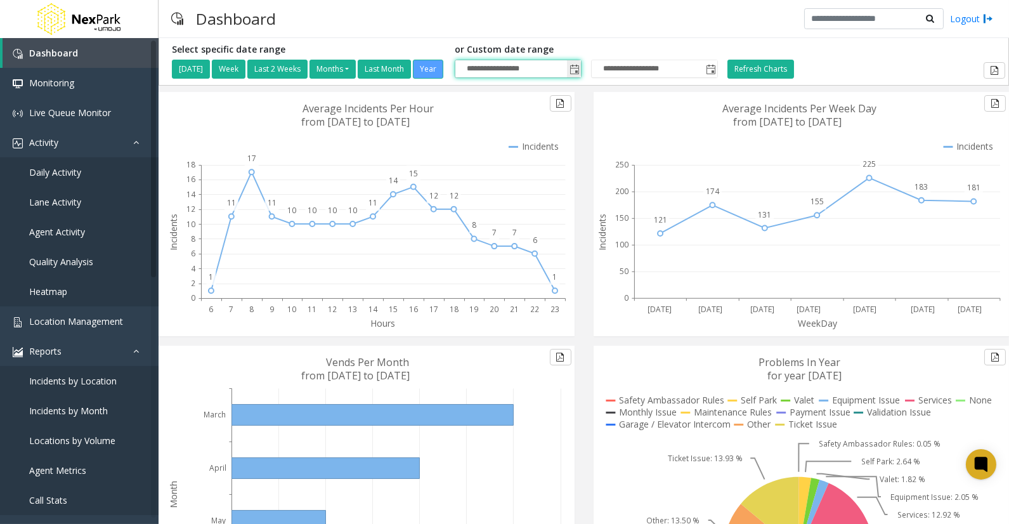
click at [532, 69] on input "**********" at bounding box center [518, 69] width 126 height 18
click at [716, 65] on span "Toggle popup" at bounding box center [711, 70] width 10 height 10
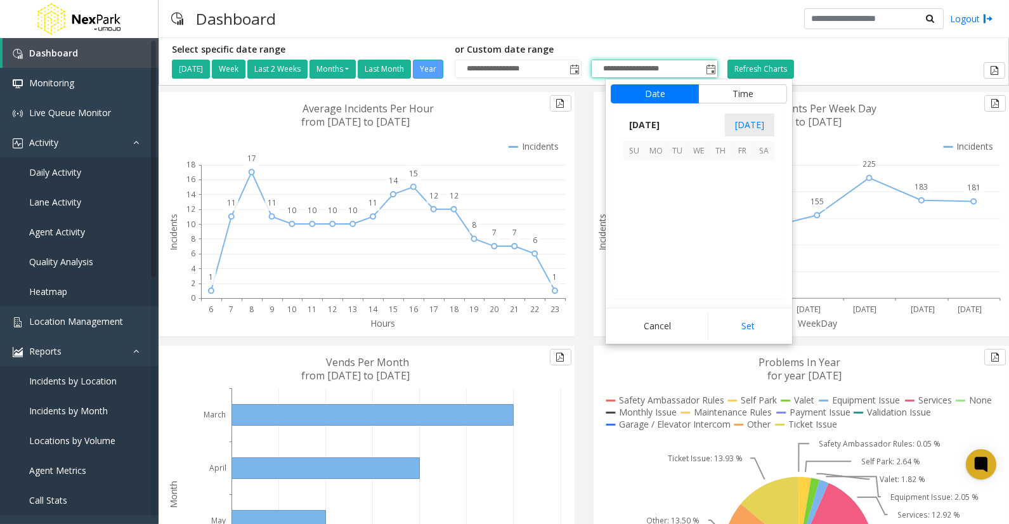
scroll to position [227621, 0]
click at [665, 121] on span "[DATE]" at bounding box center [645, 124] width 42 height 19
click at [729, 181] on span "Aug" at bounding box center [729, 183] width 30 height 30
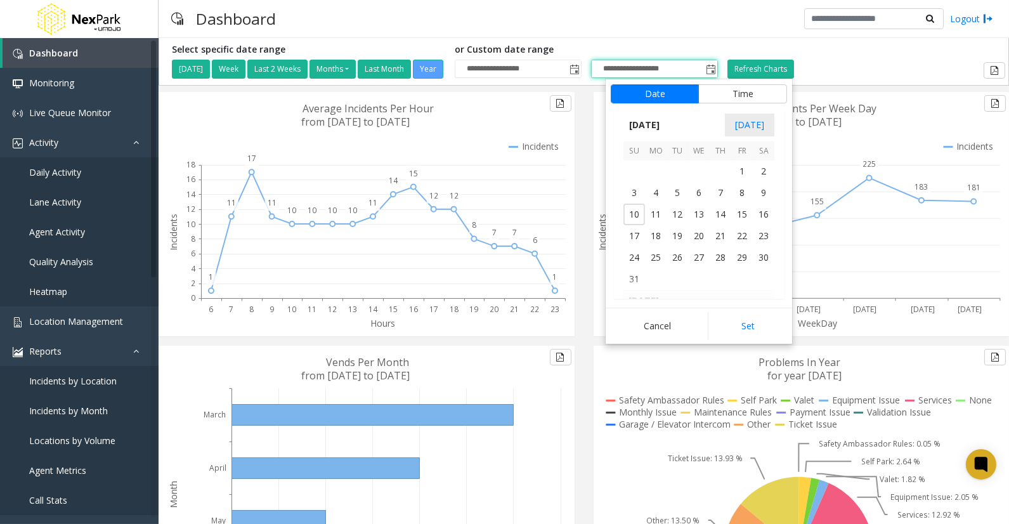
drag, startPoint x: 738, startPoint y: 332, endPoint x: 745, endPoint y: 336, distance: 8.3
click at [738, 332] on button "Set" at bounding box center [748, 326] width 80 height 28
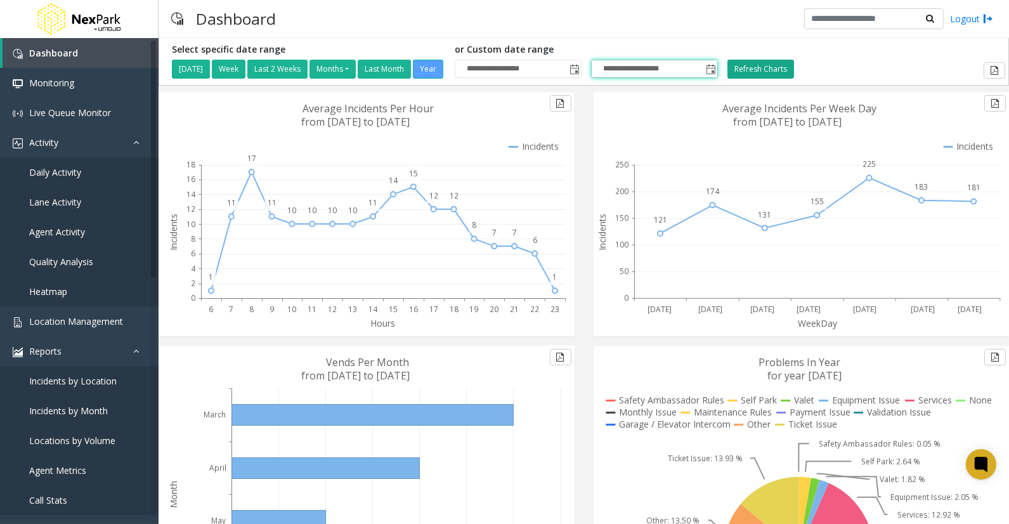
click at [780, 67] on button "Refresh Charts" at bounding box center [761, 69] width 67 height 19
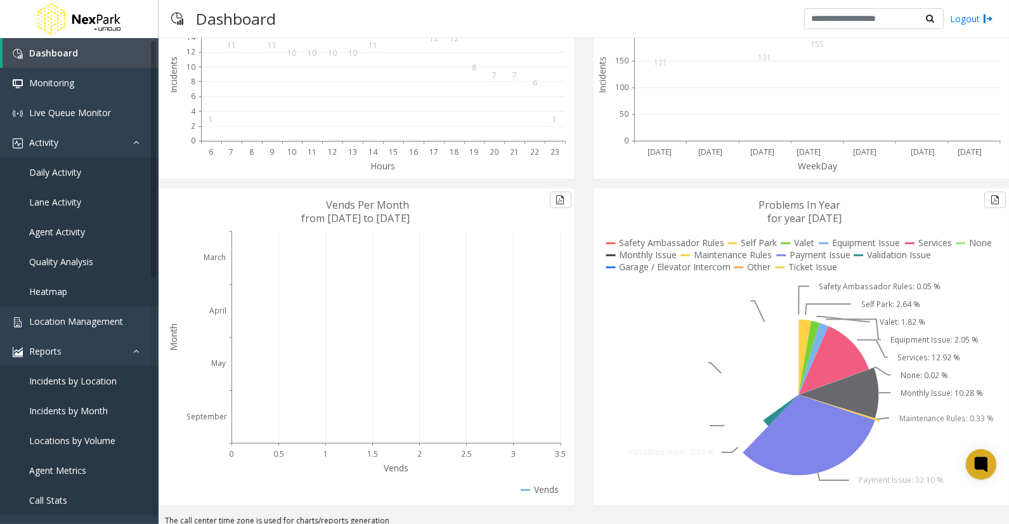
scroll to position [166, 0]
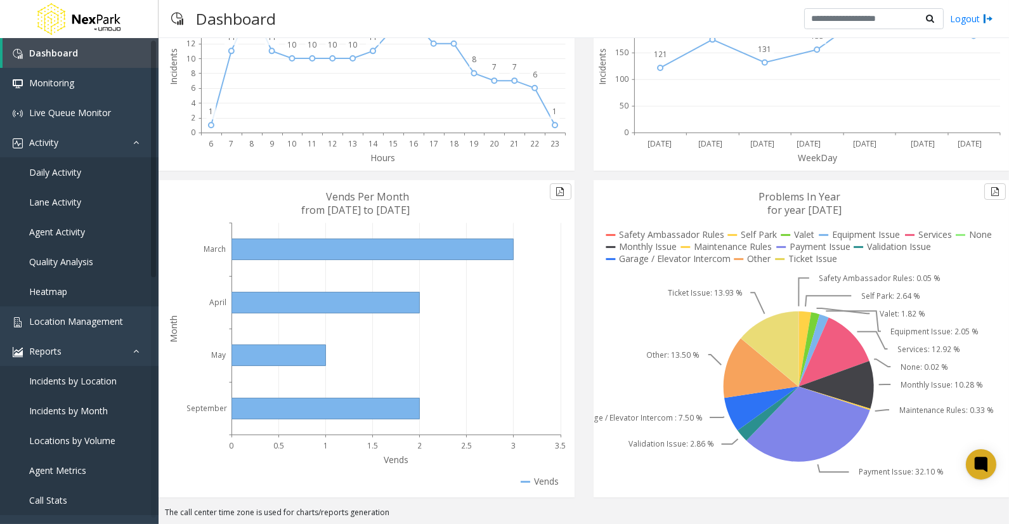
click at [769, 334] on icon at bounding box center [770, 348] width 58 height 75
click at [759, 340] on icon at bounding box center [770, 348] width 58 height 75
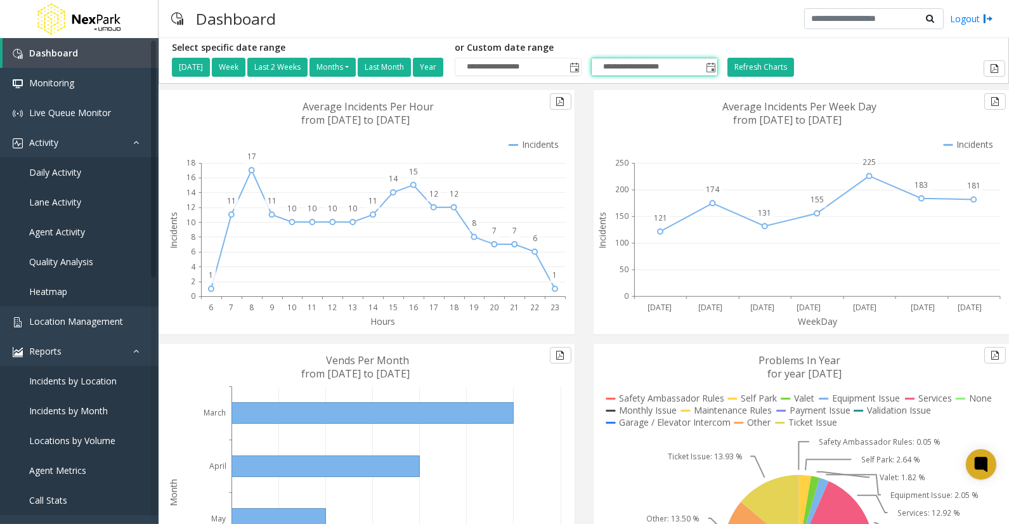
scroll to position [0, 0]
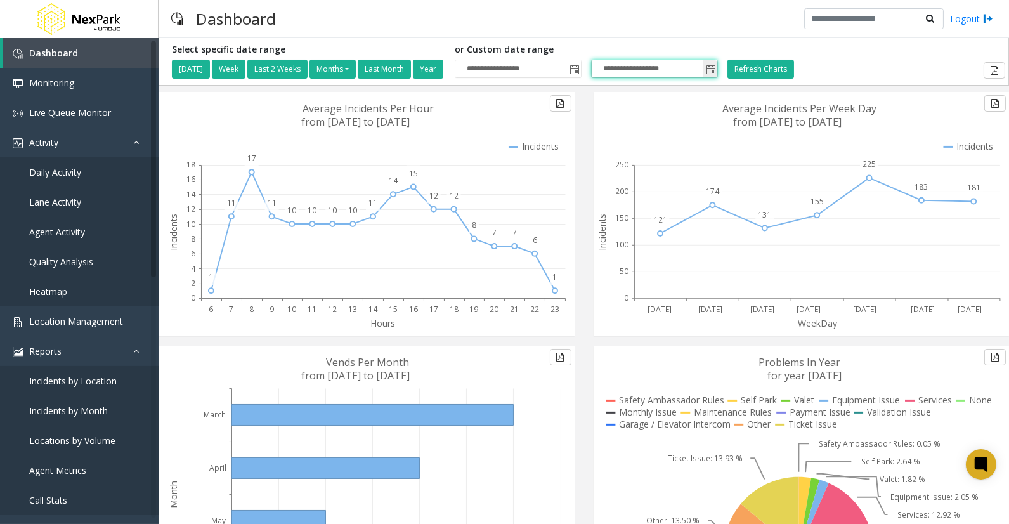
click at [716, 70] on span "Toggle popup" at bounding box center [711, 70] width 10 height 10
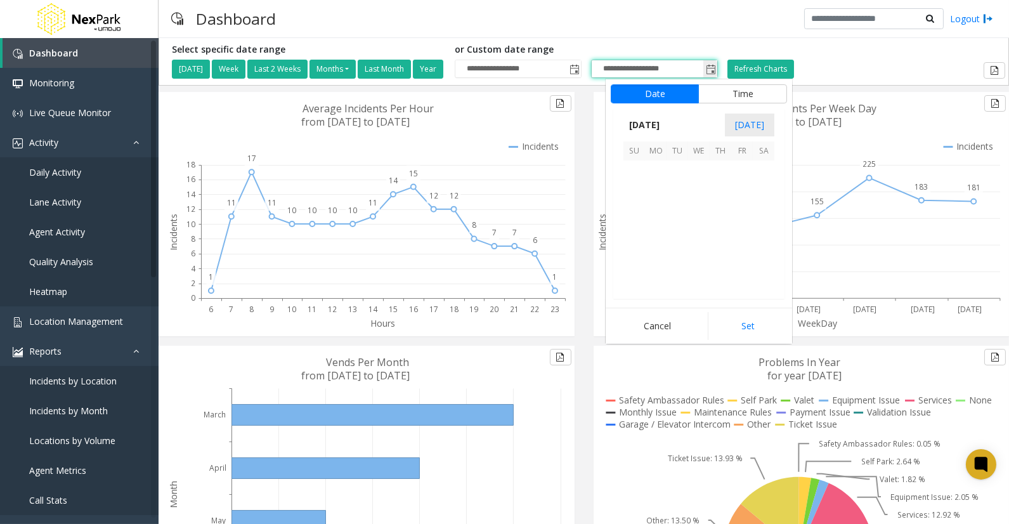
scroll to position [227621, 0]
click at [665, 128] on span "[DATE]" at bounding box center [645, 124] width 42 height 19
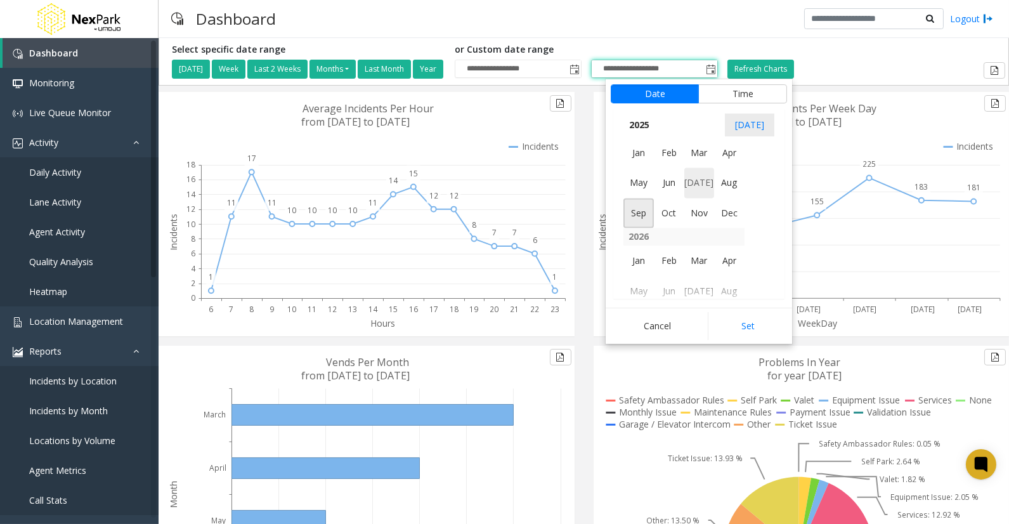
click at [705, 186] on span "[DATE]" at bounding box center [699, 183] width 30 height 30
drag, startPoint x: 749, startPoint y: 125, endPoint x: 719, endPoint y: 113, distance: 32.7
click at [719, 113] on kendo-calendar-header "[DATE] [DATE]" at bounding box center [698, 124] width 171 height 33
click at [680, 166] on span "1" at bounding box center [678, 171] width 22 height 22
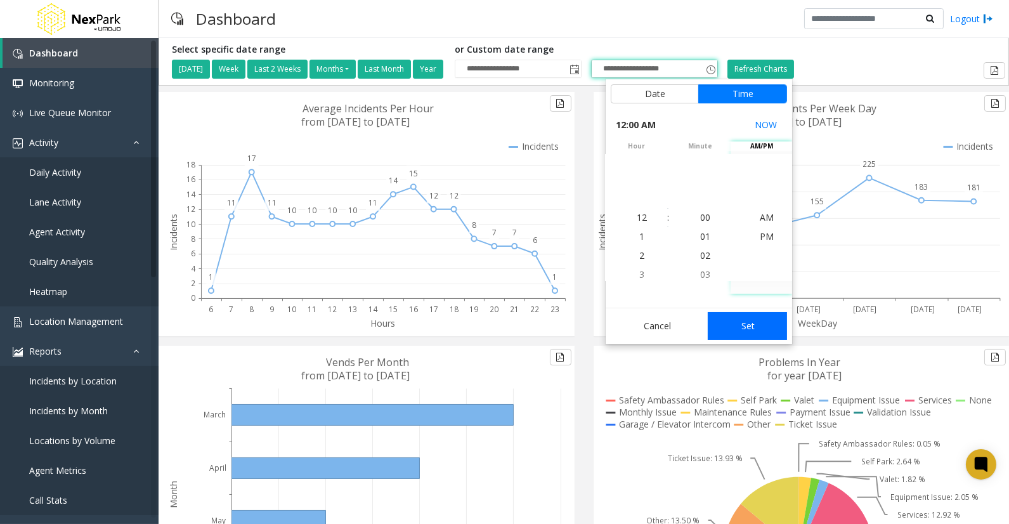
click at [745, 330] on button "Set" at bounding box center [748, 326] width 80 height 28
type input "**********"
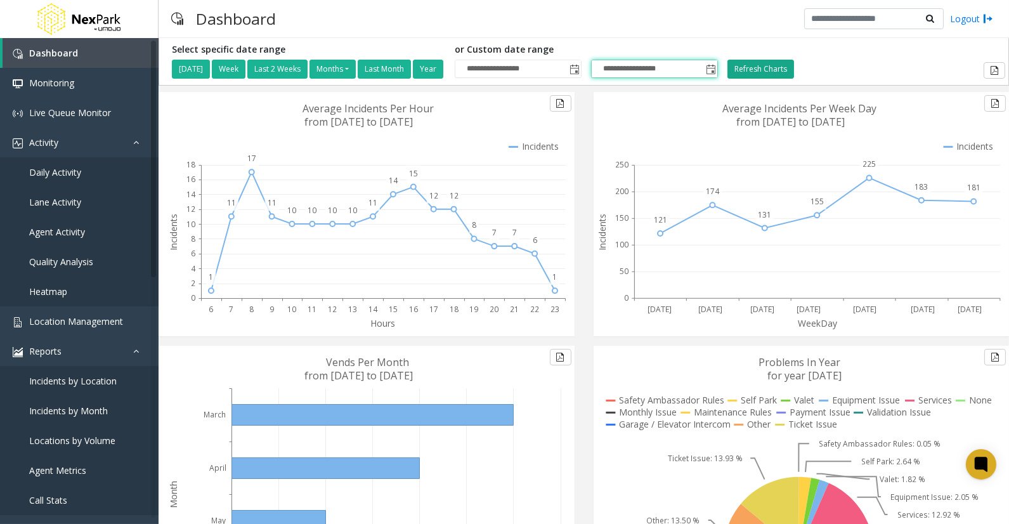
click at [778, 68] on button "Refresh Charts" at bounding box center [761, 69] width 67 height 19
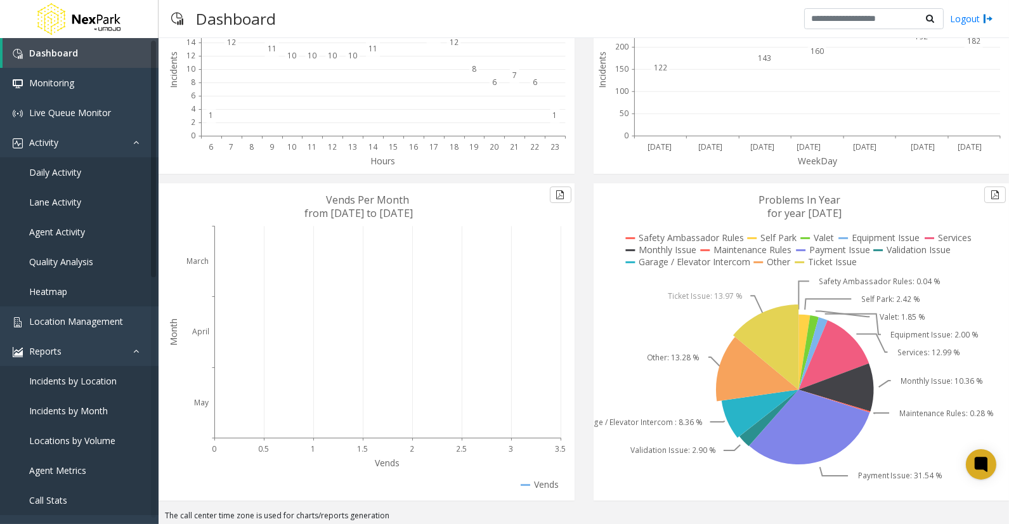
scroll to position [166, 0]
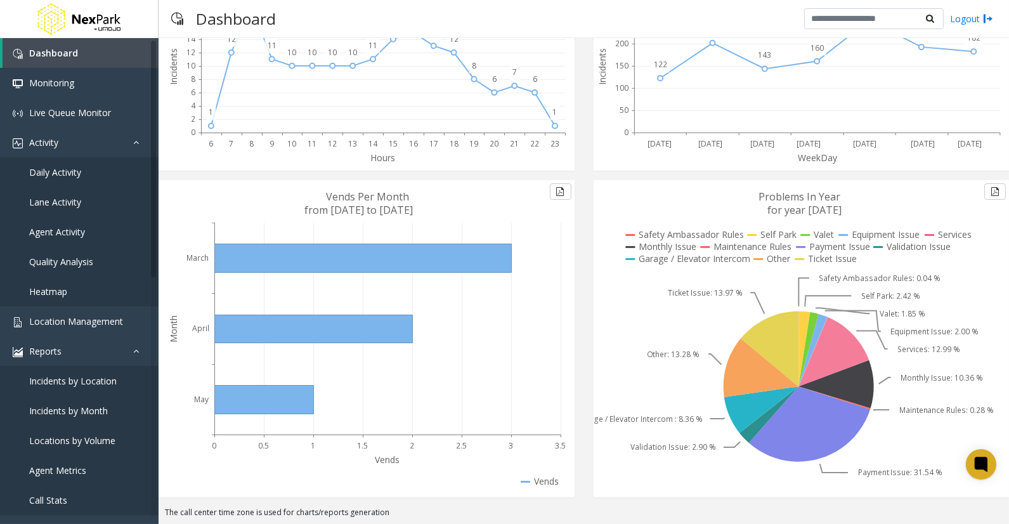
click at [828, 343] on icon at bounding box center [834, 351] width 70 height 69
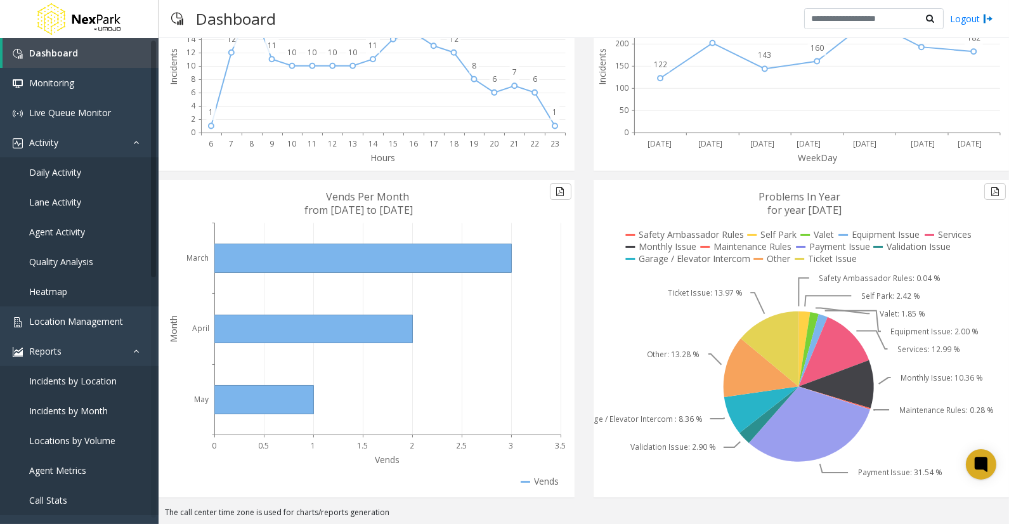
click at [661, 472] on icon at bounding box center [799, 338] width 410 height 317
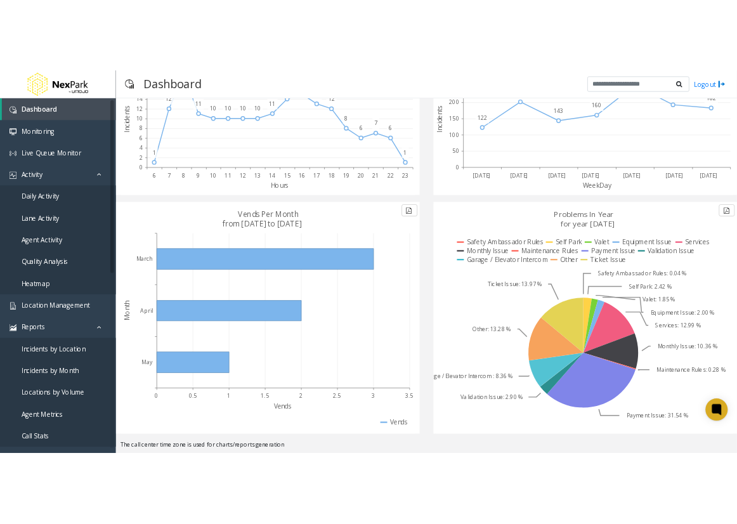
scroll to position [0, 0]
